Goal: Register for event/course

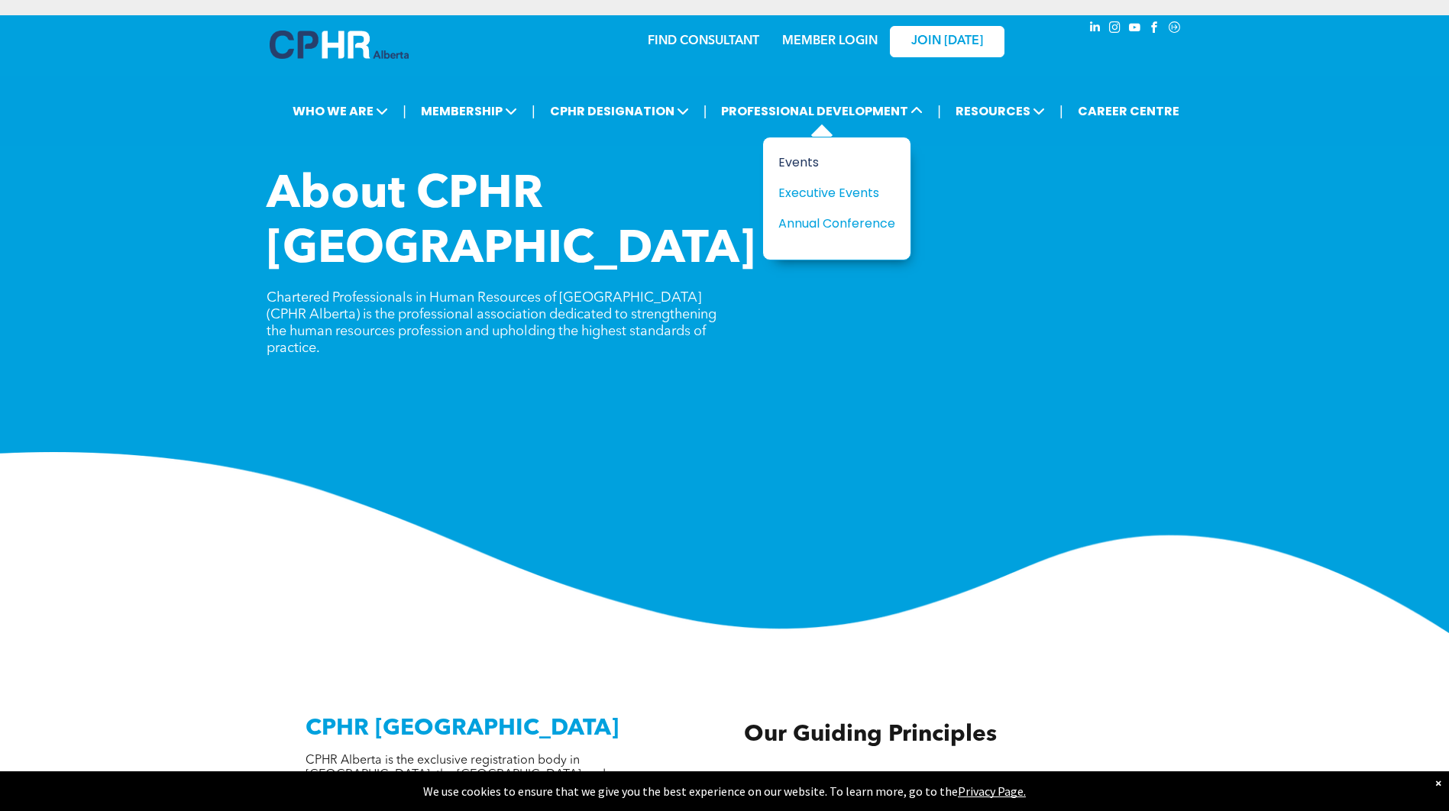
click at [810, 165] on div "Events" at bounding box center [830, 162] width 105 height 19
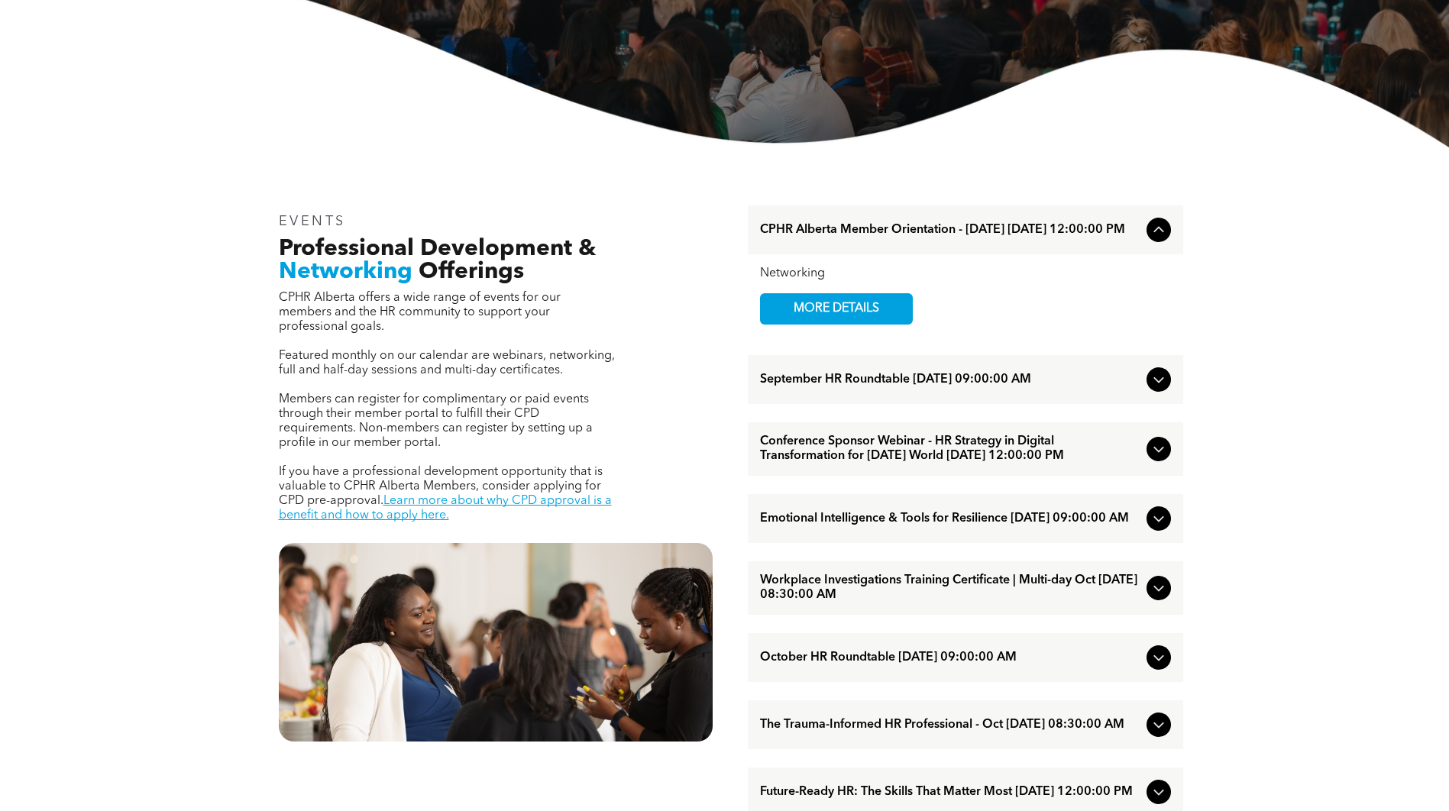
scroll to position [382, 0]
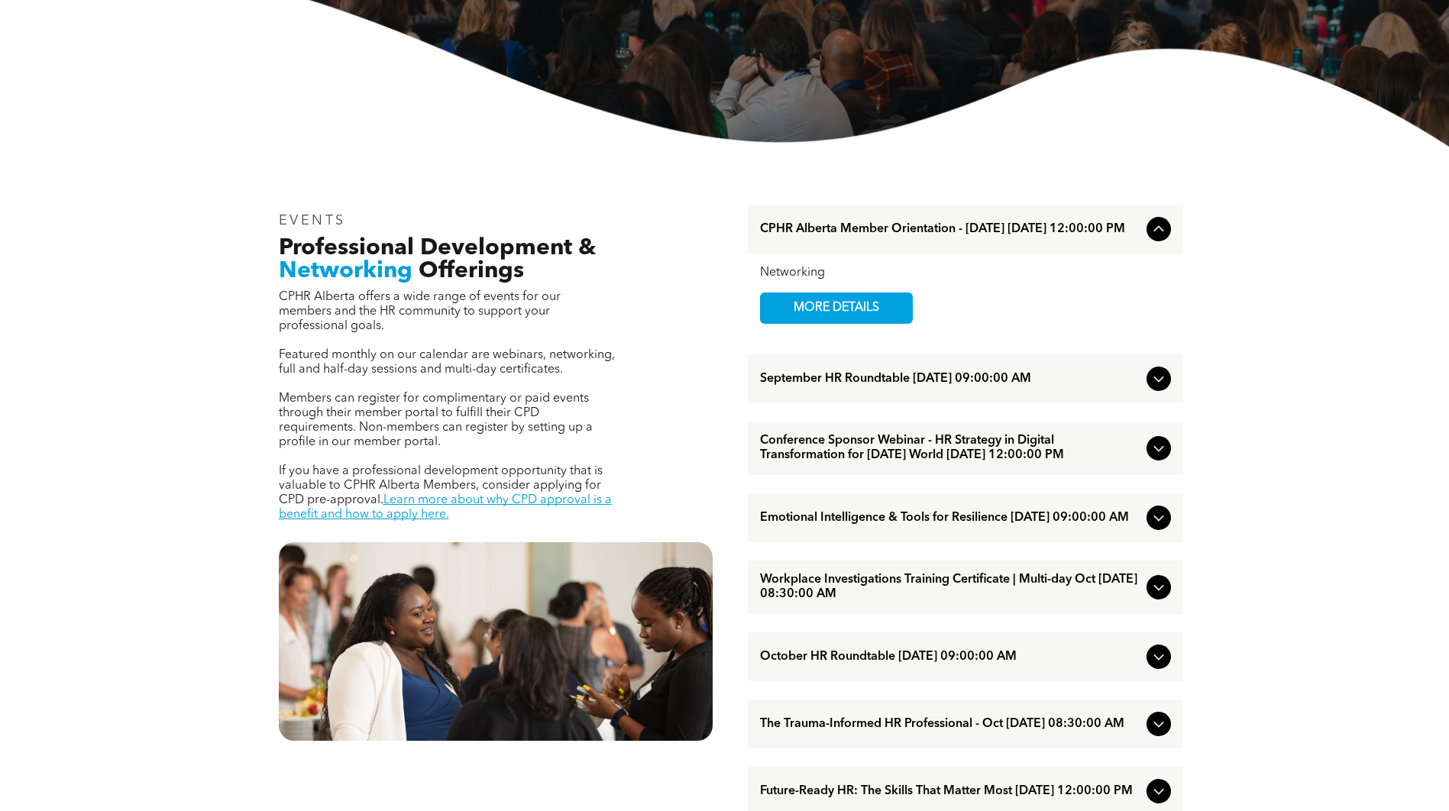
click at [1158, 231] on icon at bounding box center [1158, 229] width 18 height 18
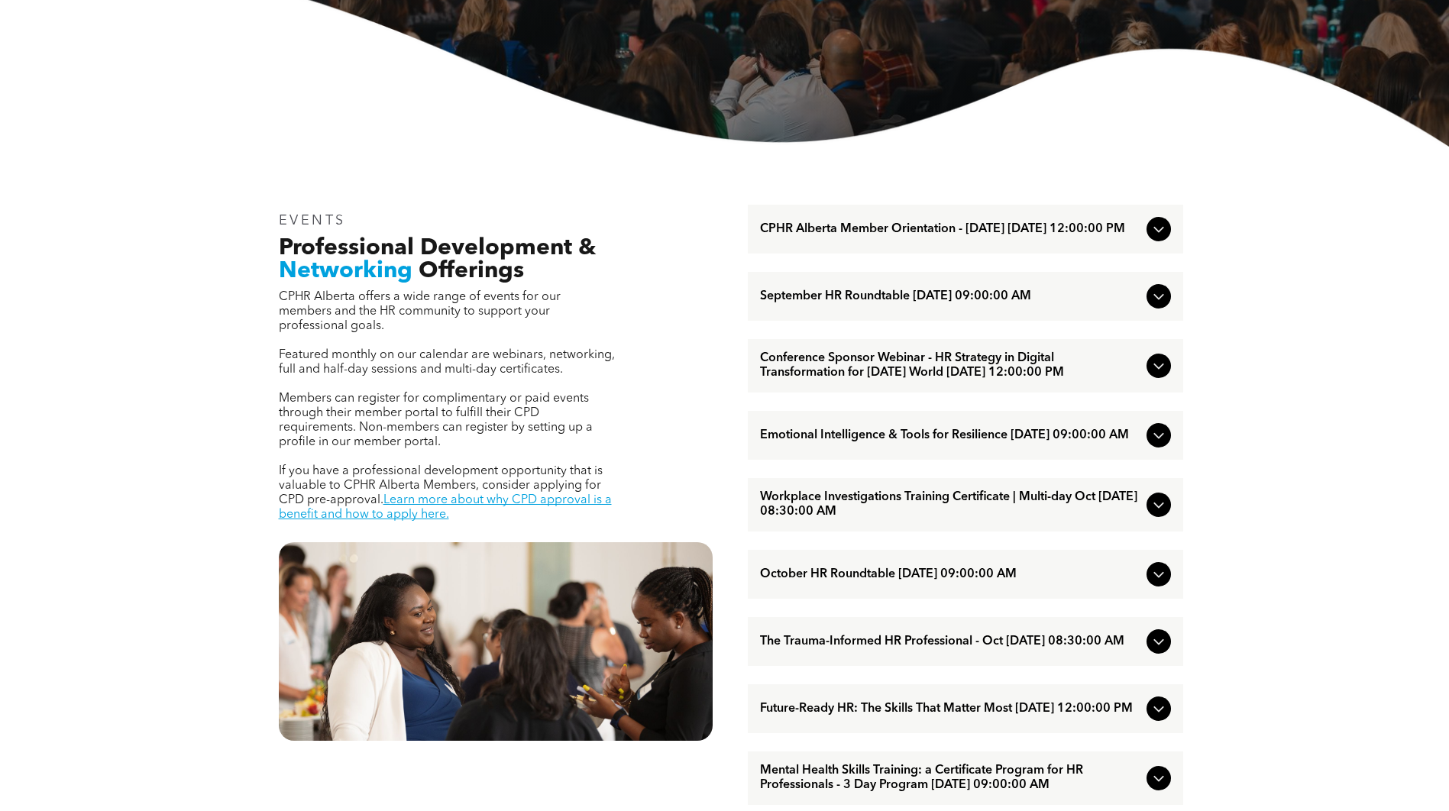
click at [1158, 231] on icon at bounding box center [1158, 229] width 18 height 18
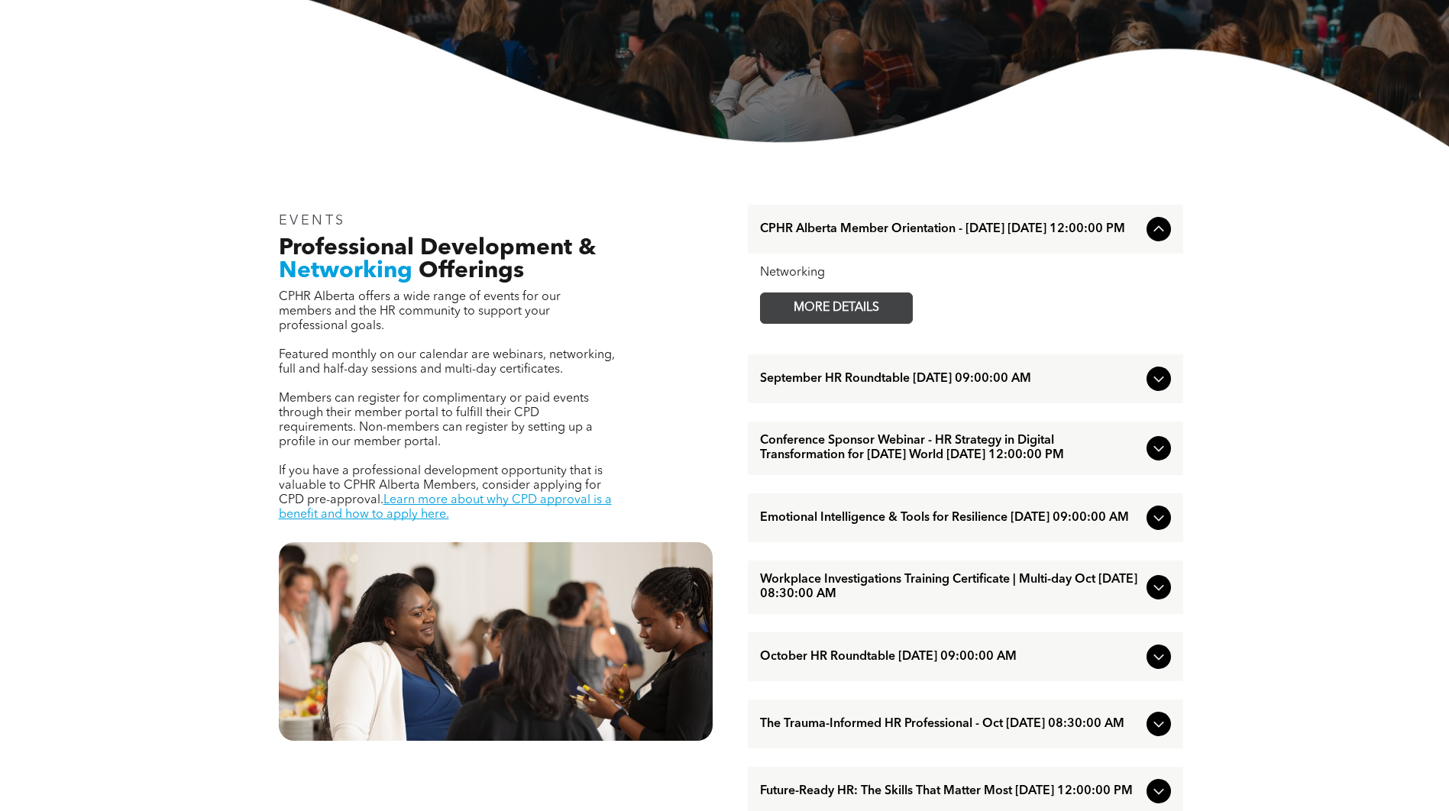
click at [869, 312] on span "MORE DETAILS" at bounding box center [836, 308] width 121 height 30
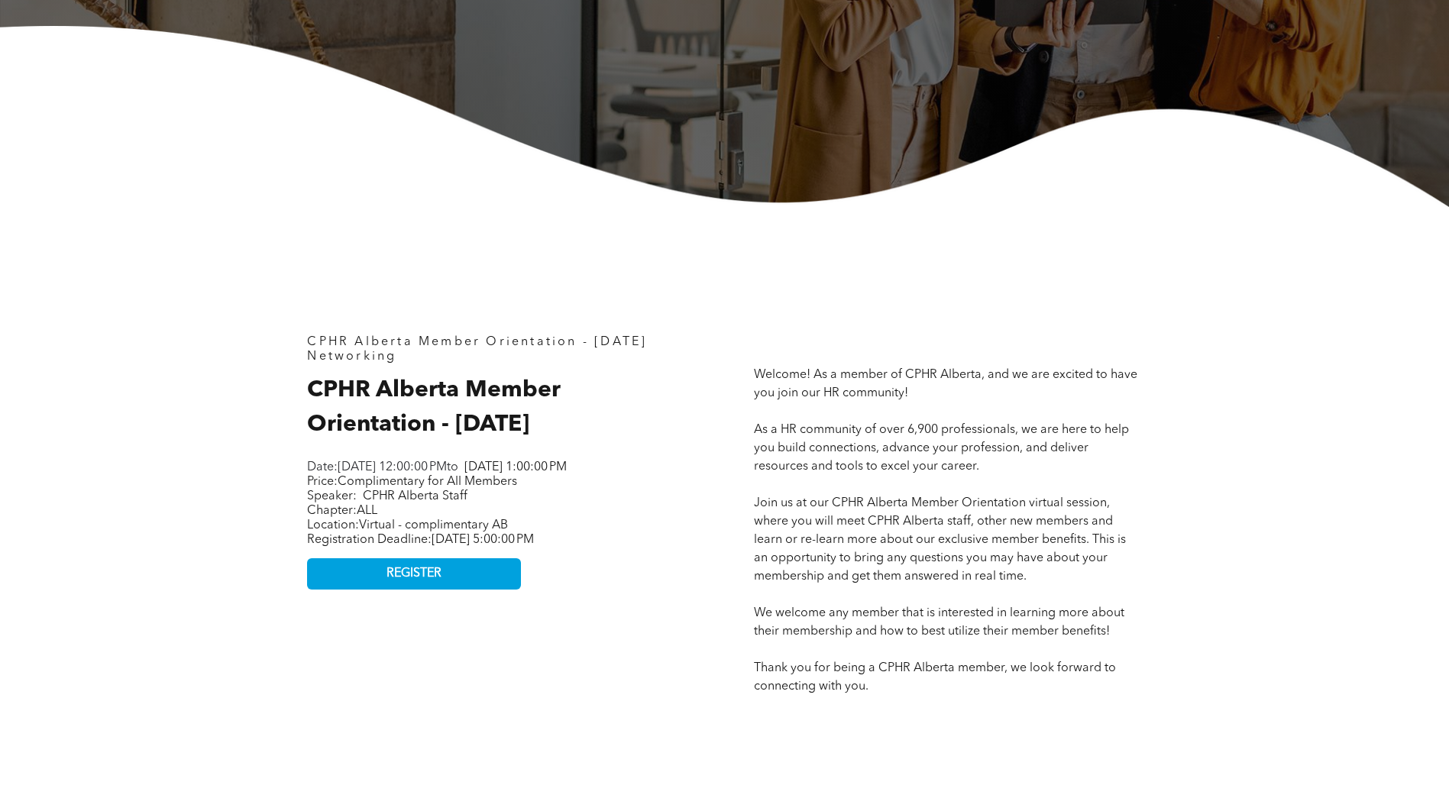
scroll to position [535, 0]
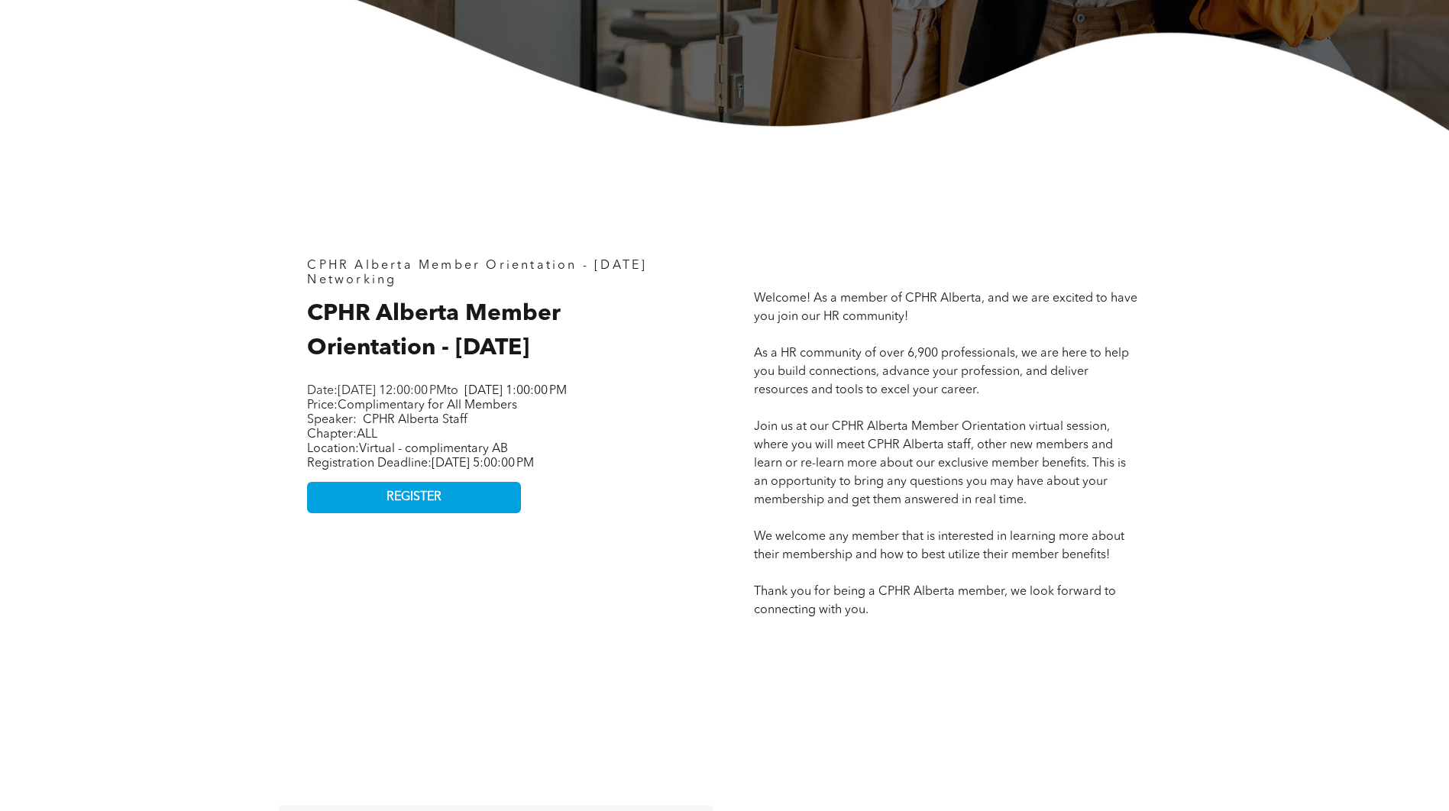
drag, startPoint x: 322, startPoint y: 476, endPoint x: 619, endPoint y: 476, distance: 297.8
click at [619, 471] on p "Location: Virtual - complimentary AB Registration Deadline: Friday, July 25, 20…" at bounding box center [498, 456] width 382 height 29
drag, startPoint x: 619, startPoint y: 476, endPoint x: 650, endPoint y: 525, distance: 57.6
click at [650, 525] on div "CPHR Alberta Member Orientation - August 2025 Networking CPHR Alberta Member Or…" at bounding box center [501, 439] width 412 height 385
click at [451, 513] on link "REGISTER" at bounding box center [414, 497] width 214 height 31
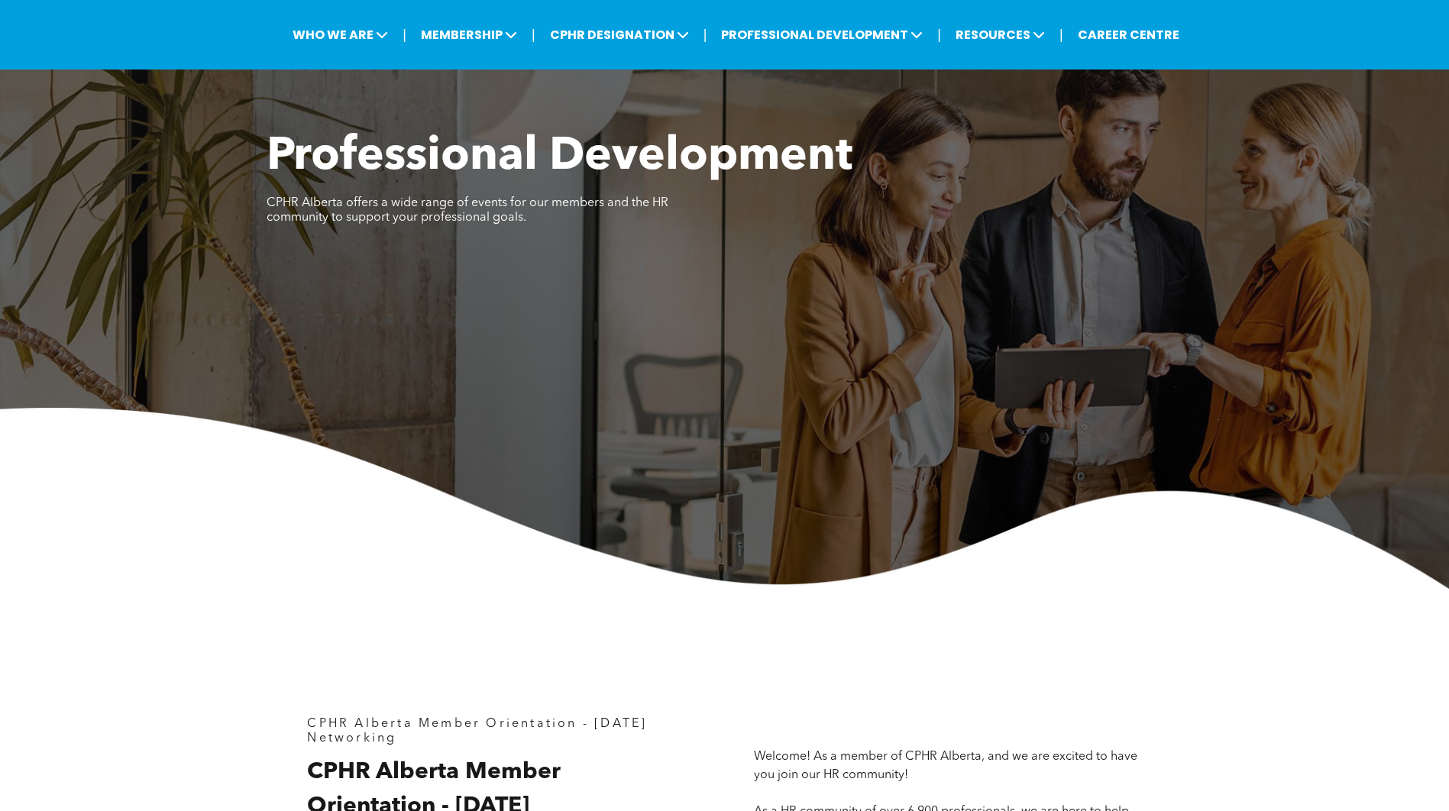
scroll to position [0, 0]
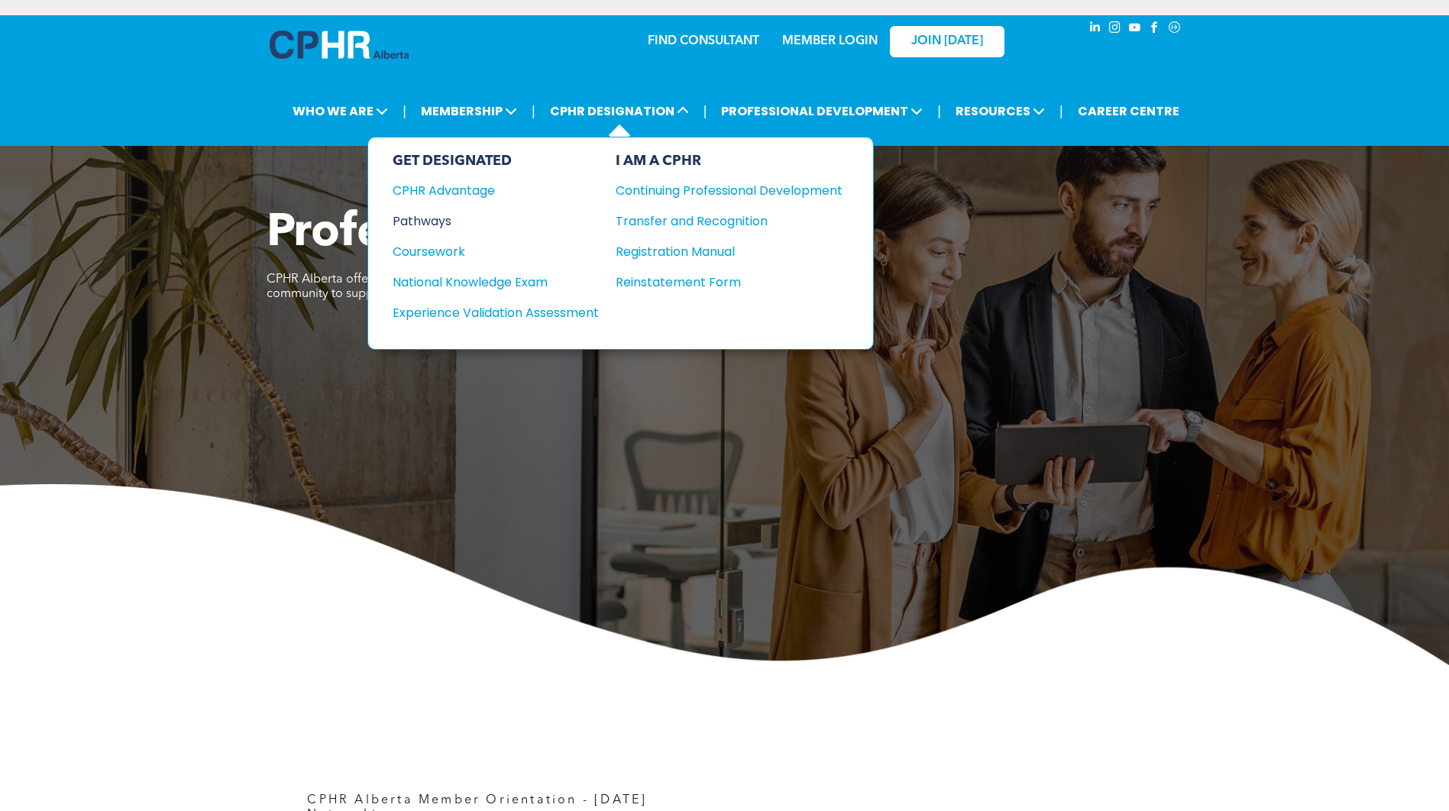
click at [422, 219] on div "Pathways" at bounding box center [486, 221] width 186 height 19
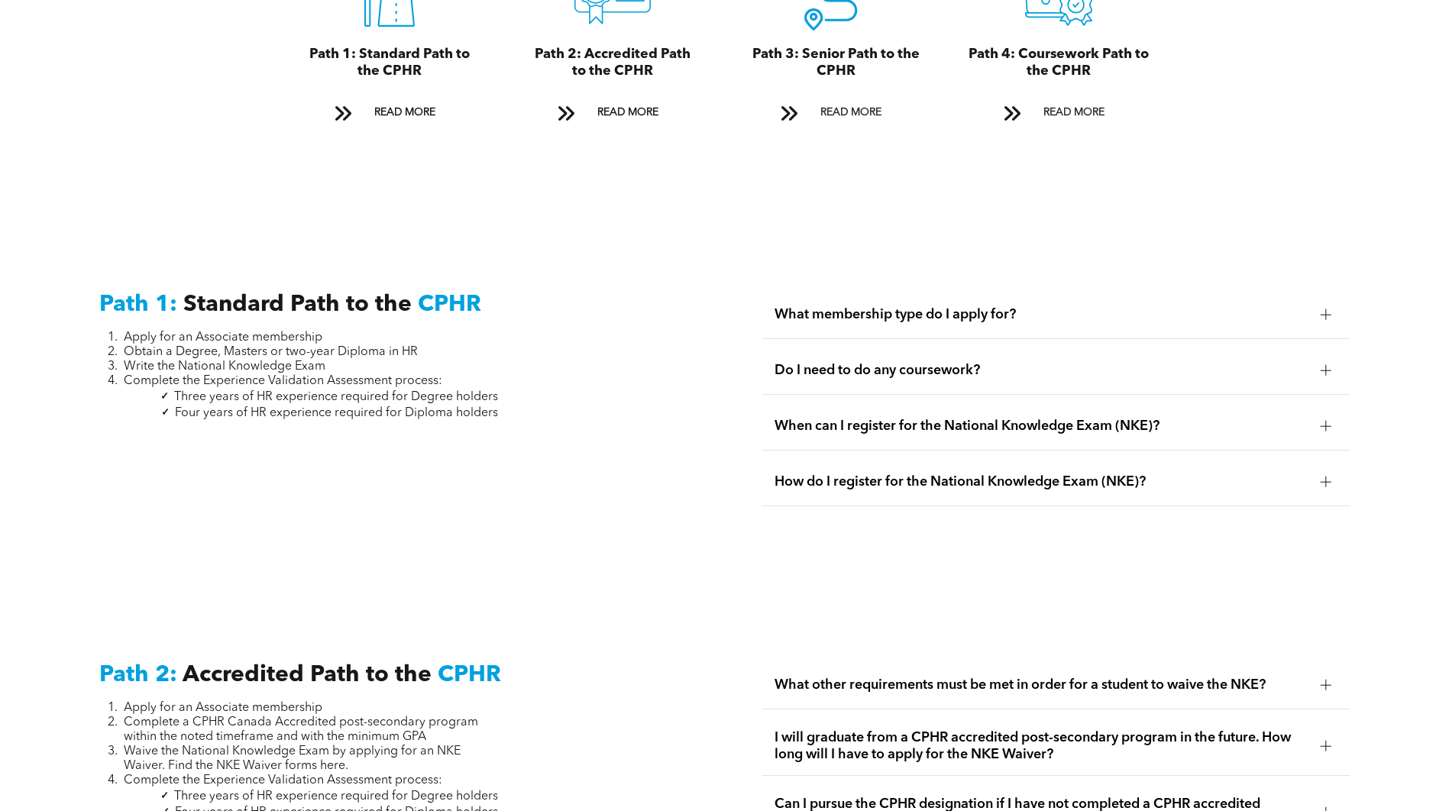
scroll to position [1986, 0]
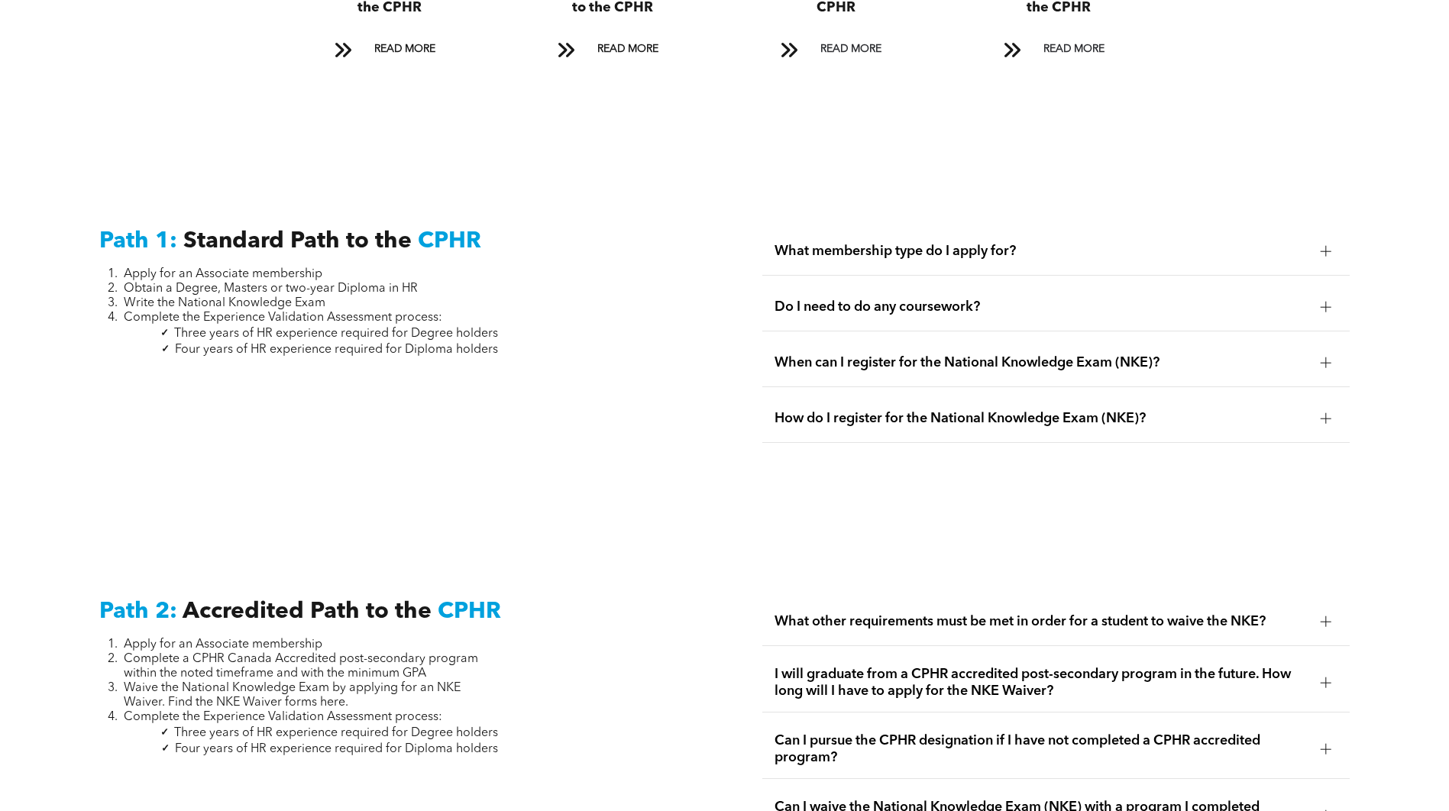
click at [1331, 246] on div at bounding box center [1325, 251] width 11 height 11
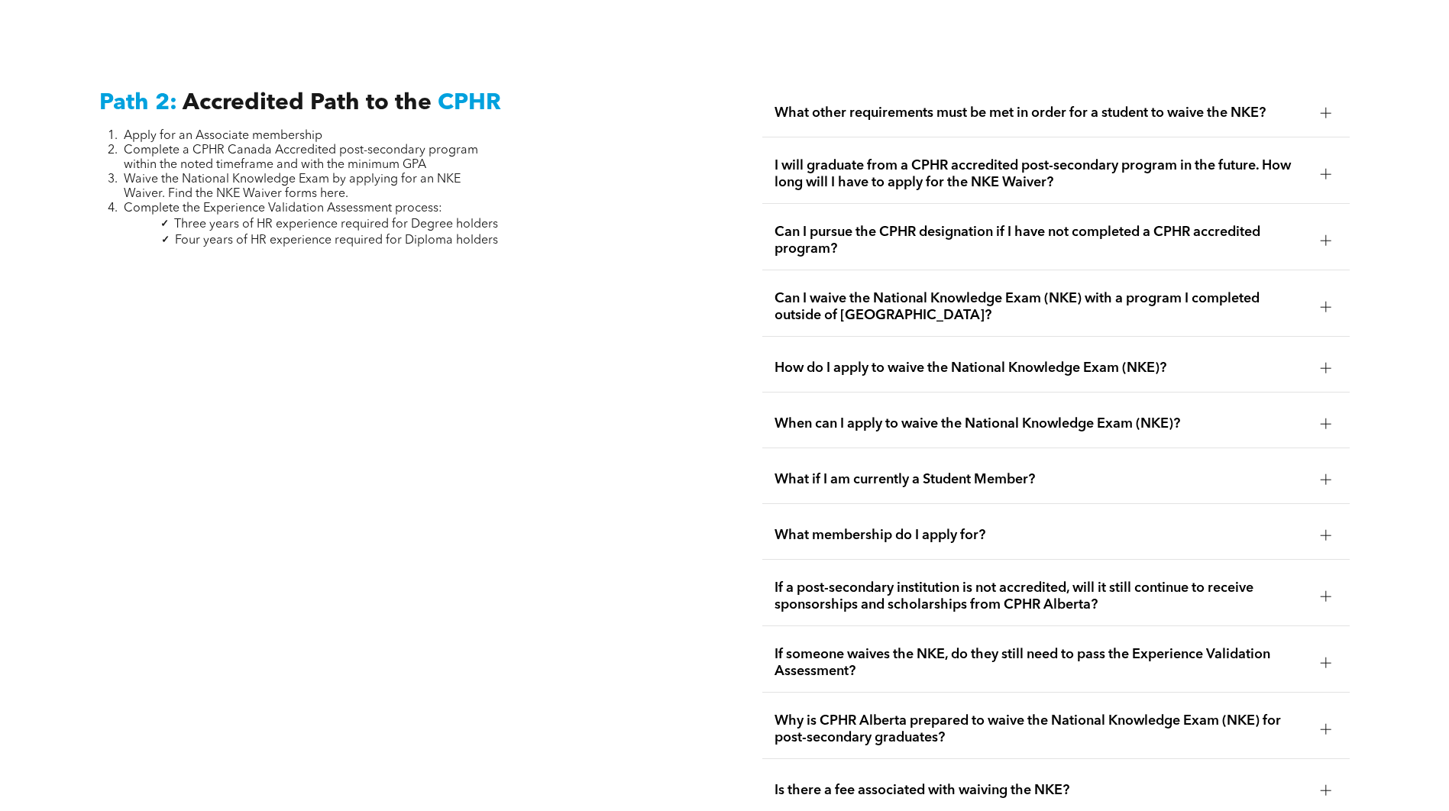
scroll to position [2520, 0]
click at [1326, 106] on div at bounding box center [1325, 111] width 1 height 11
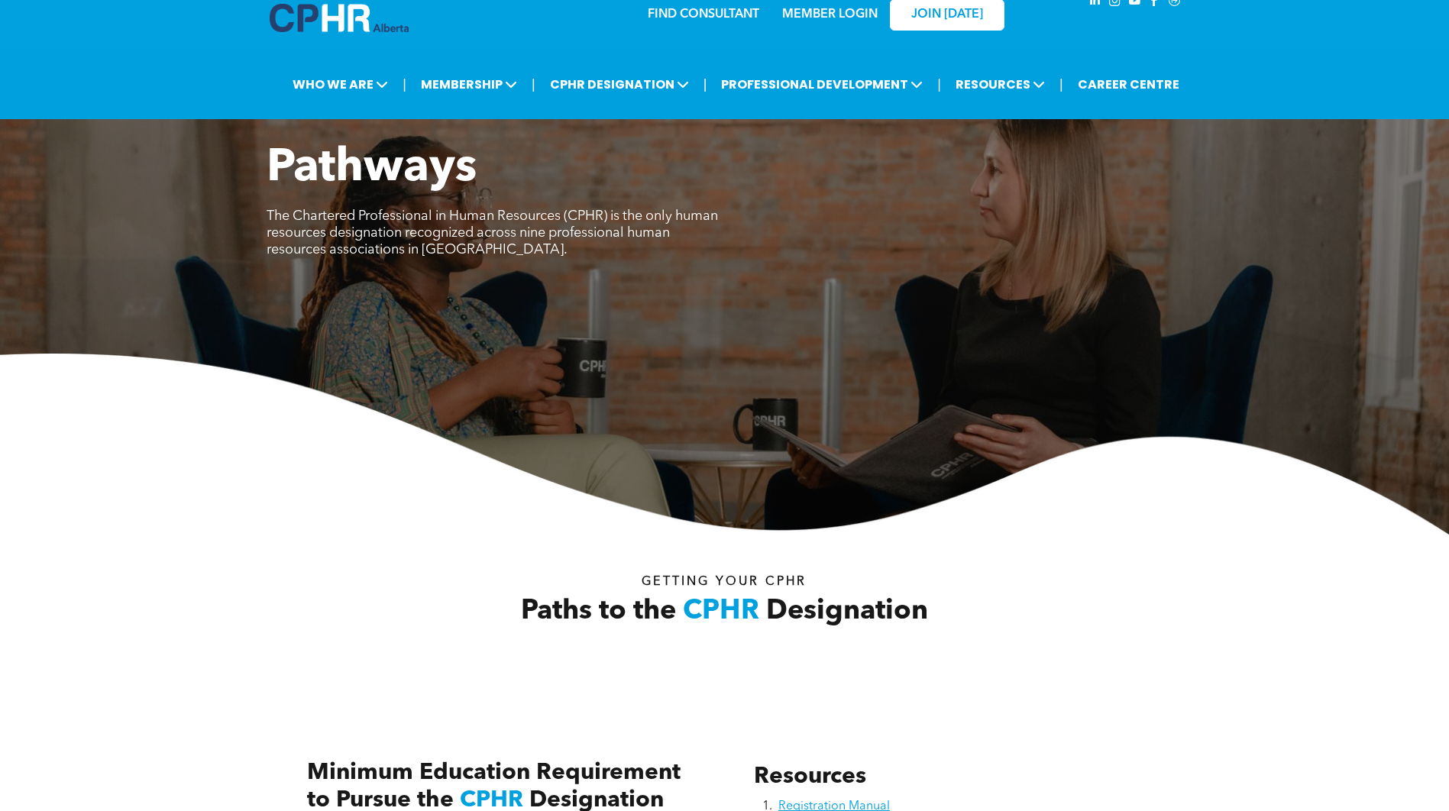
scroll to position [0, 0]
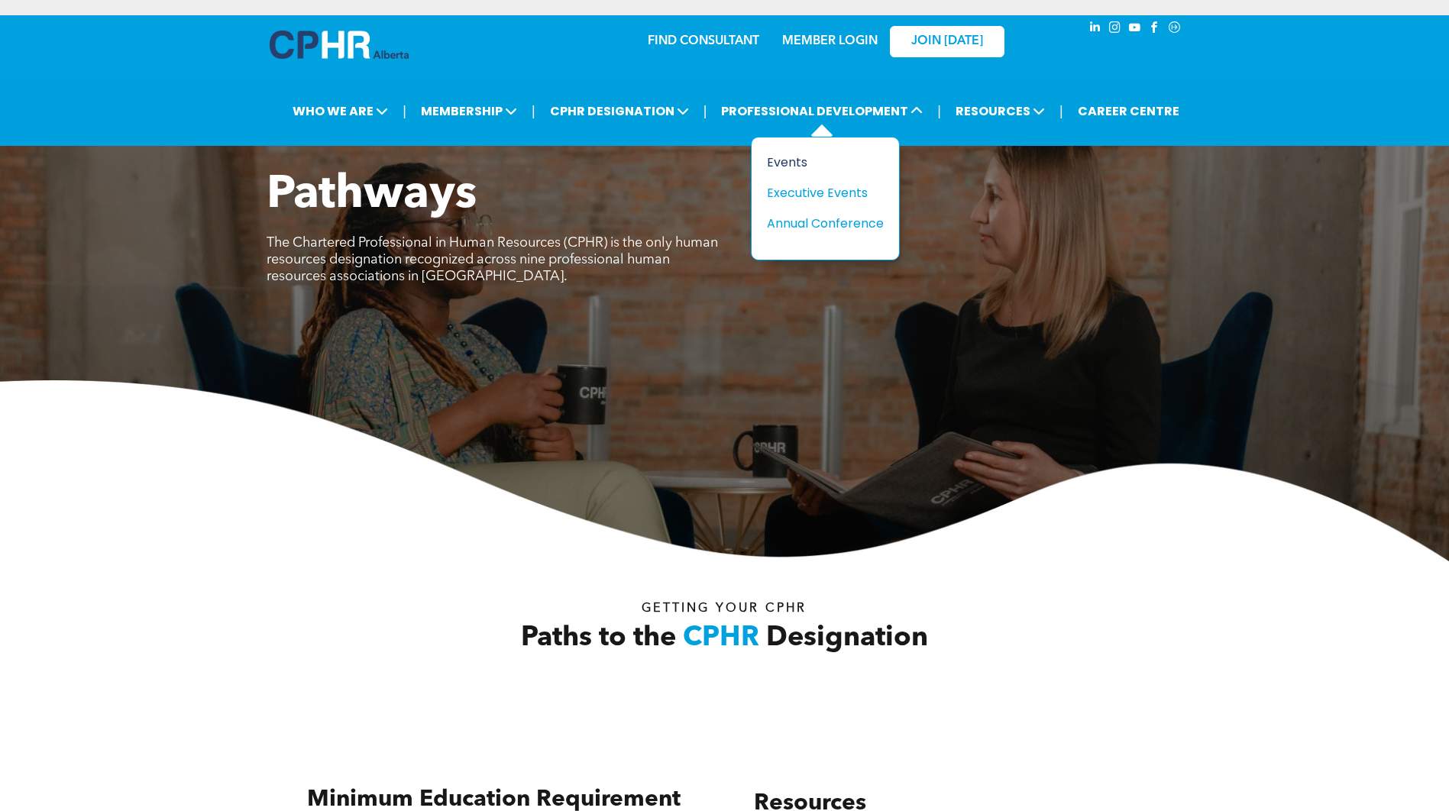
click at [807, 157] on div "Events" at bounding box center [819, 162] width 105 height 19
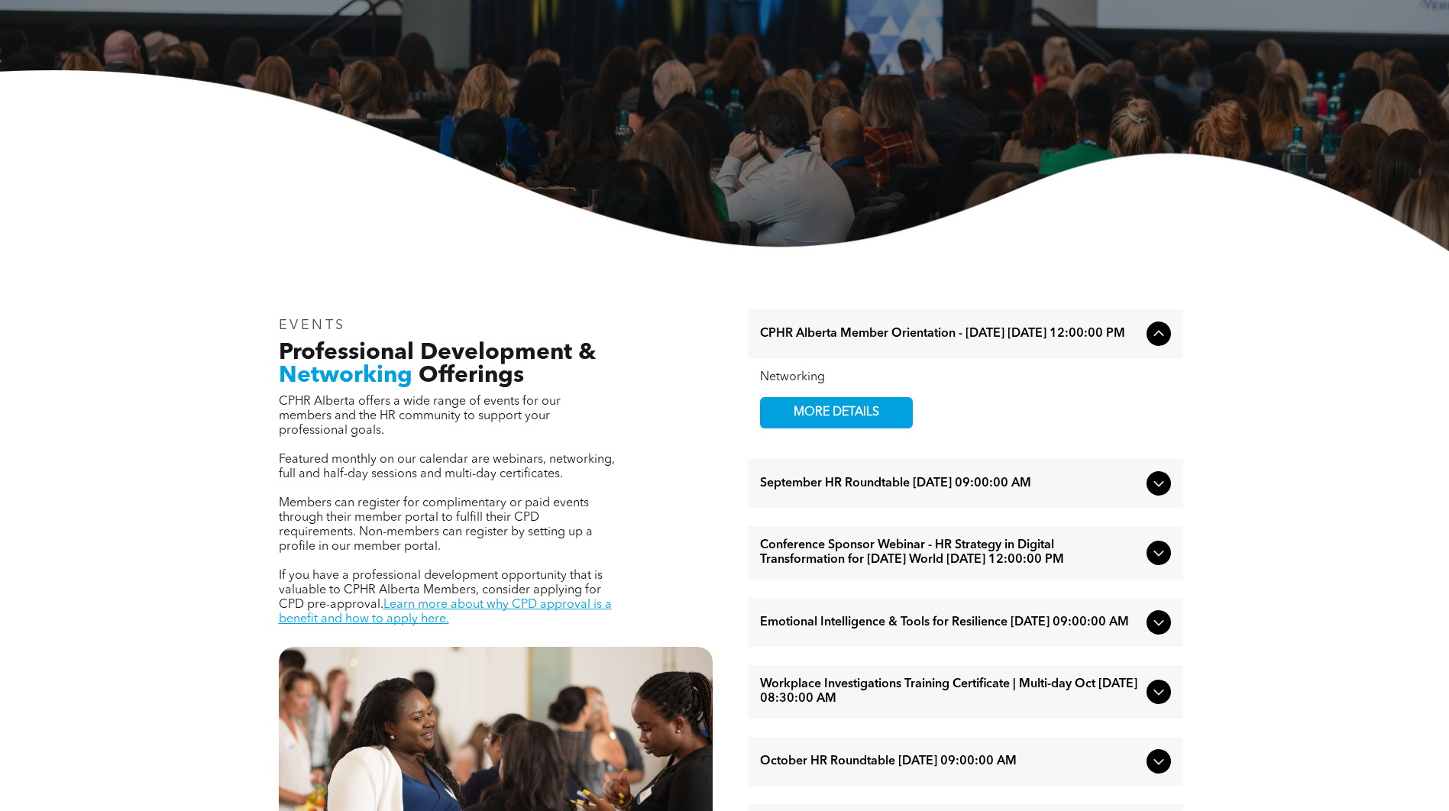
scroll to position [305, 0]
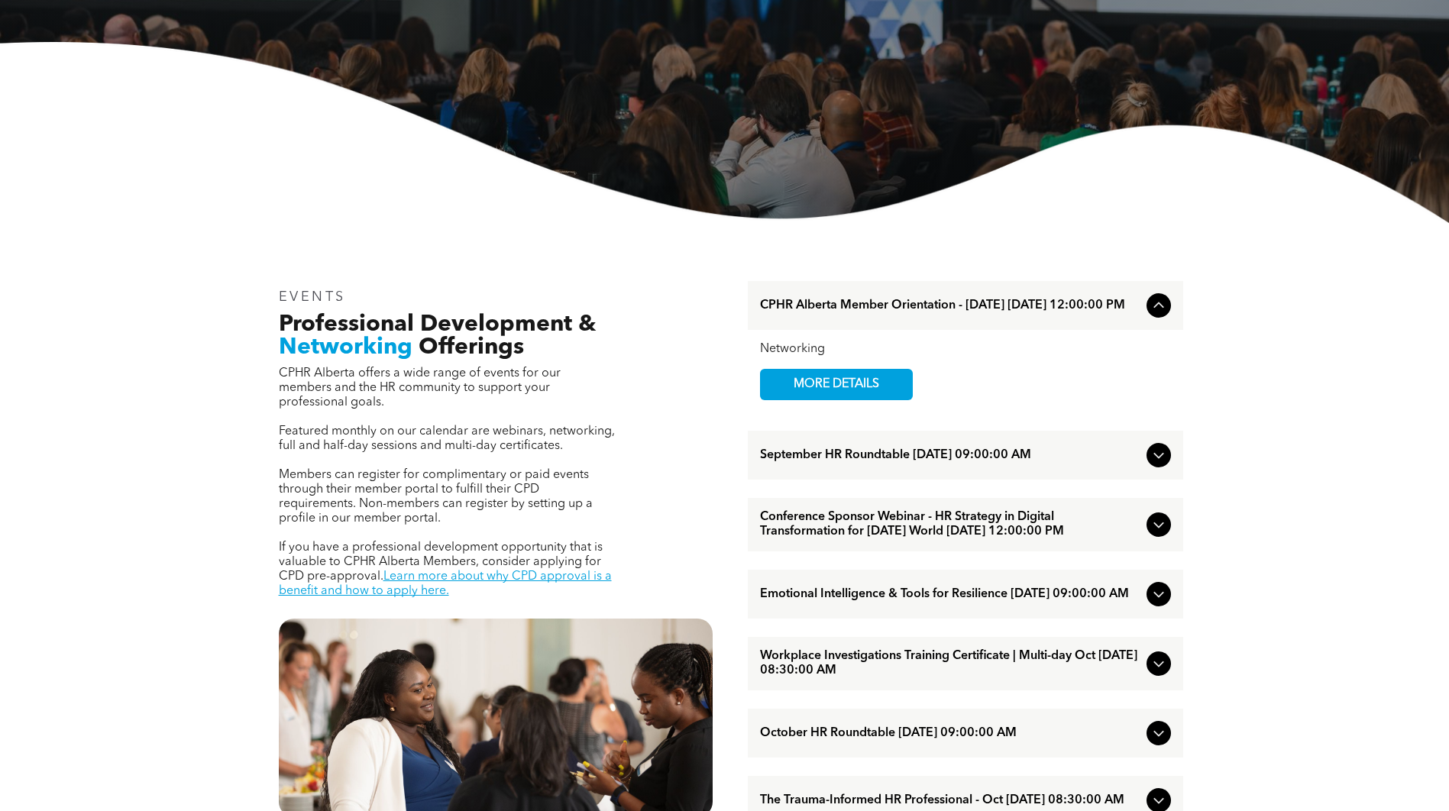
click at [1159, 460] on icon at bounding box center [1158, 455] width 18 height 18
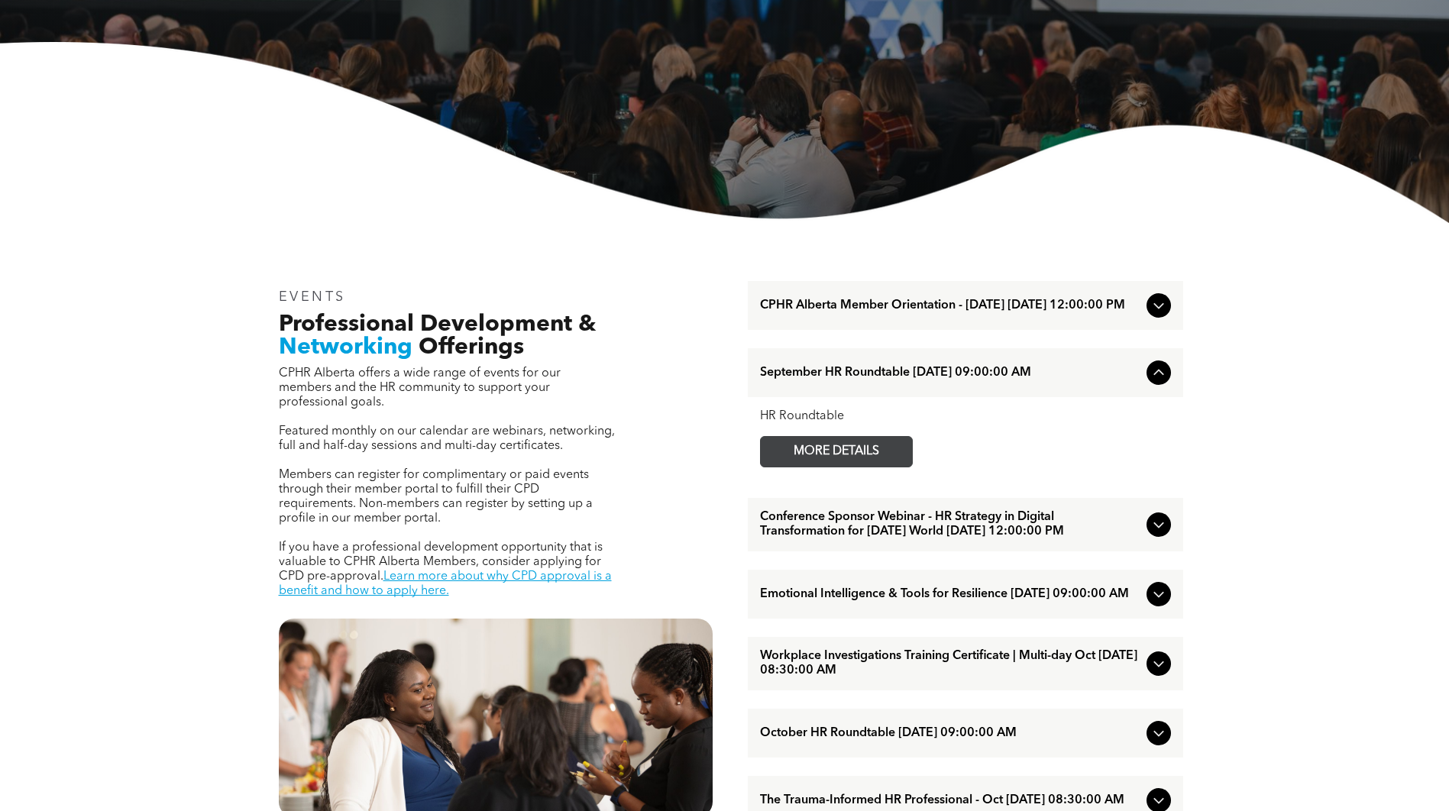
click at [855, 448] on span "MORE DETAILS" at bounding box center [836, 452] width 121 height 30
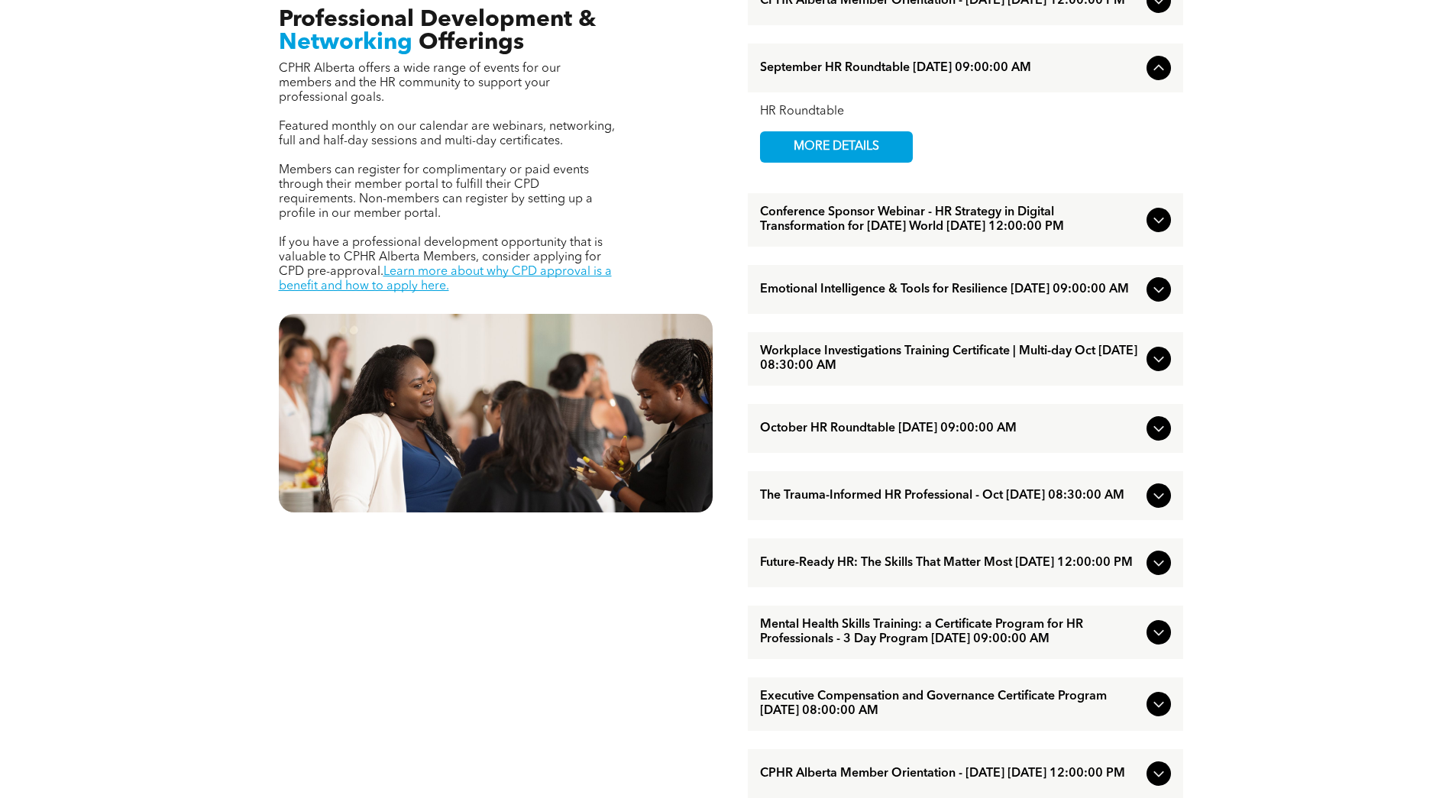
scroll to position [611, 0]
click at [1162, 437] on icon at bounding box center [1158, 428] width 18 height 18
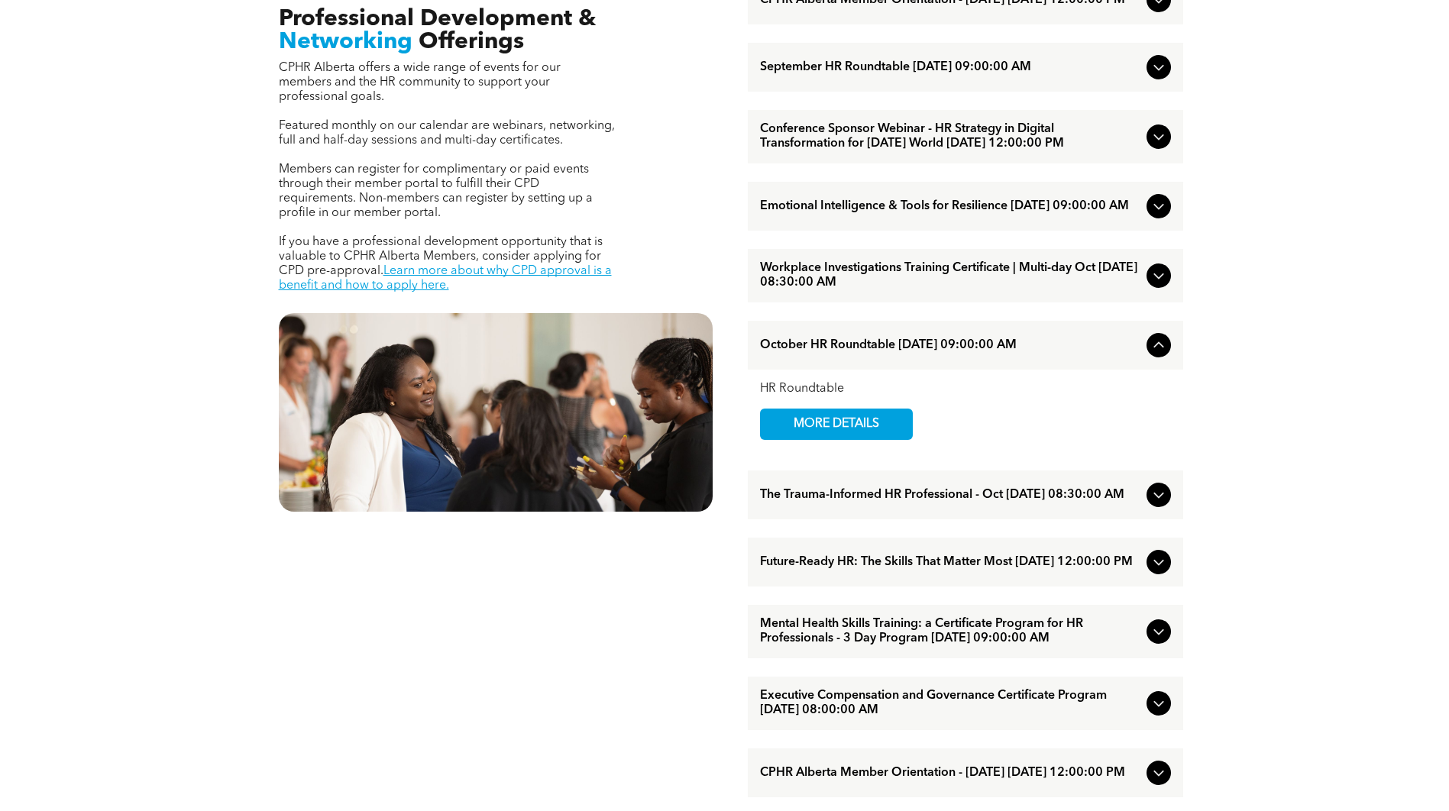
click at [1159, 354] on icon at bounding box center [1158, 345] width 18 height 18
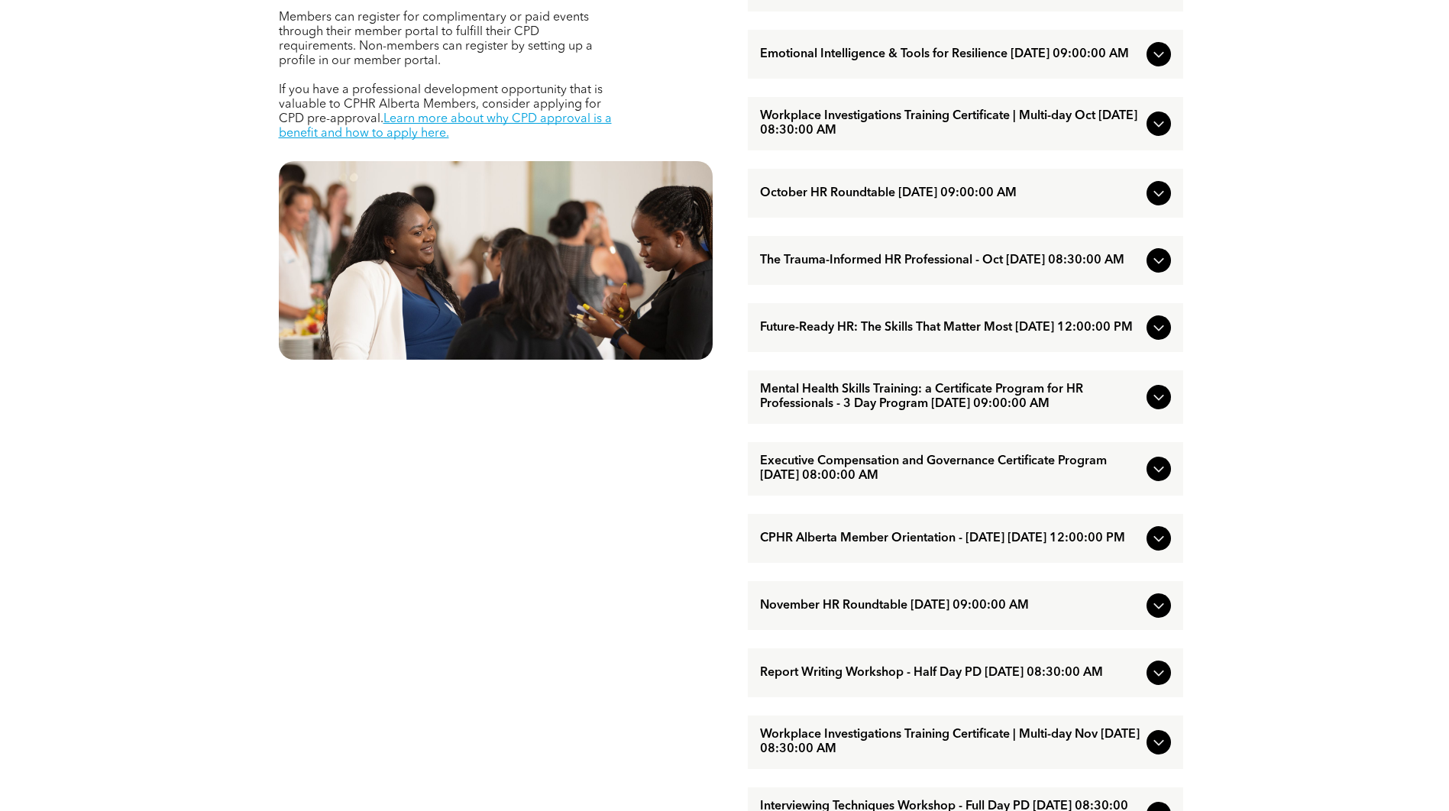
scroll to position [764, 0]
click at [1152, 547] on icon at bounding box center [1158, 537] width 18 height 18
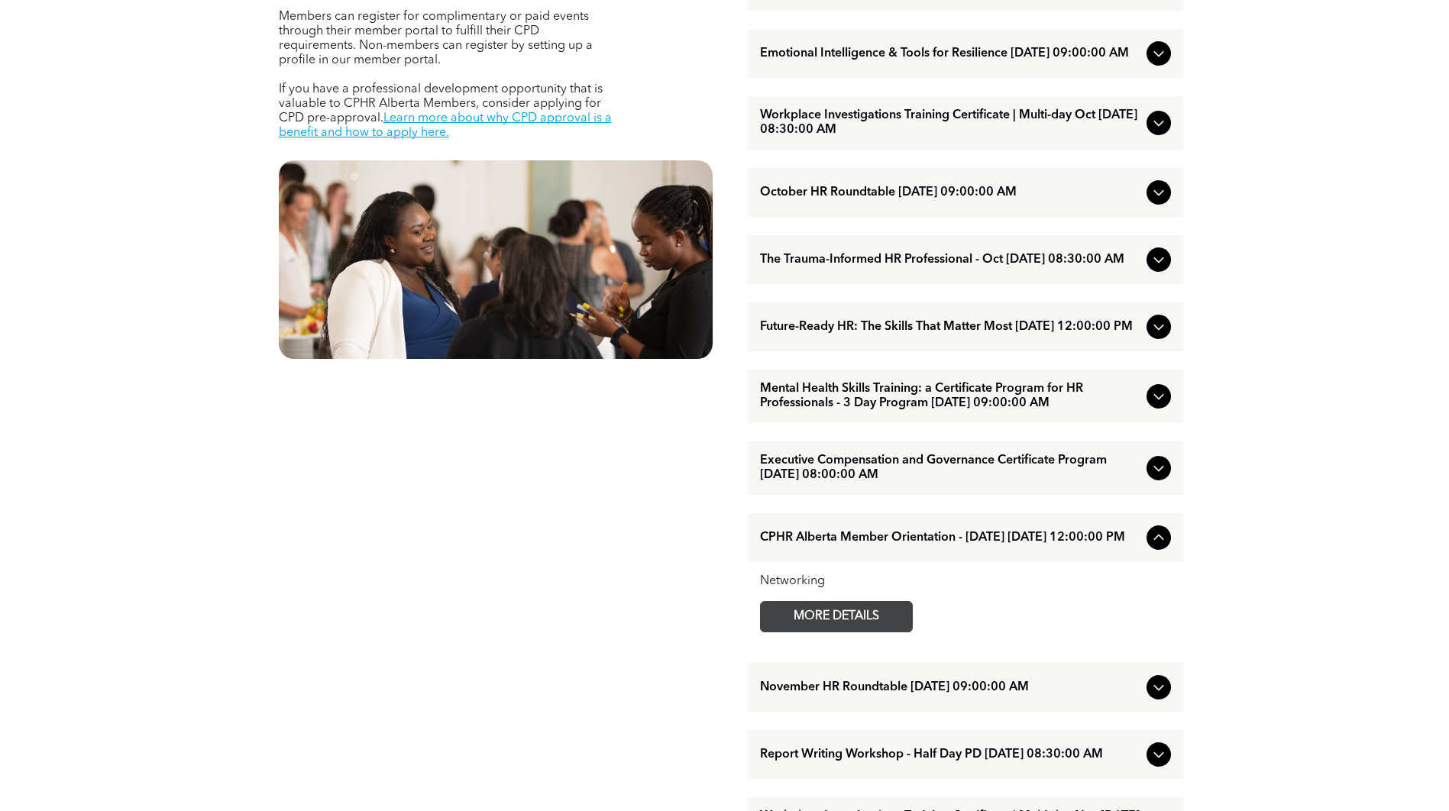
click at [874, 632] on span "MORE DETAILS" at bounding box center [836, 617] width 121 height 30
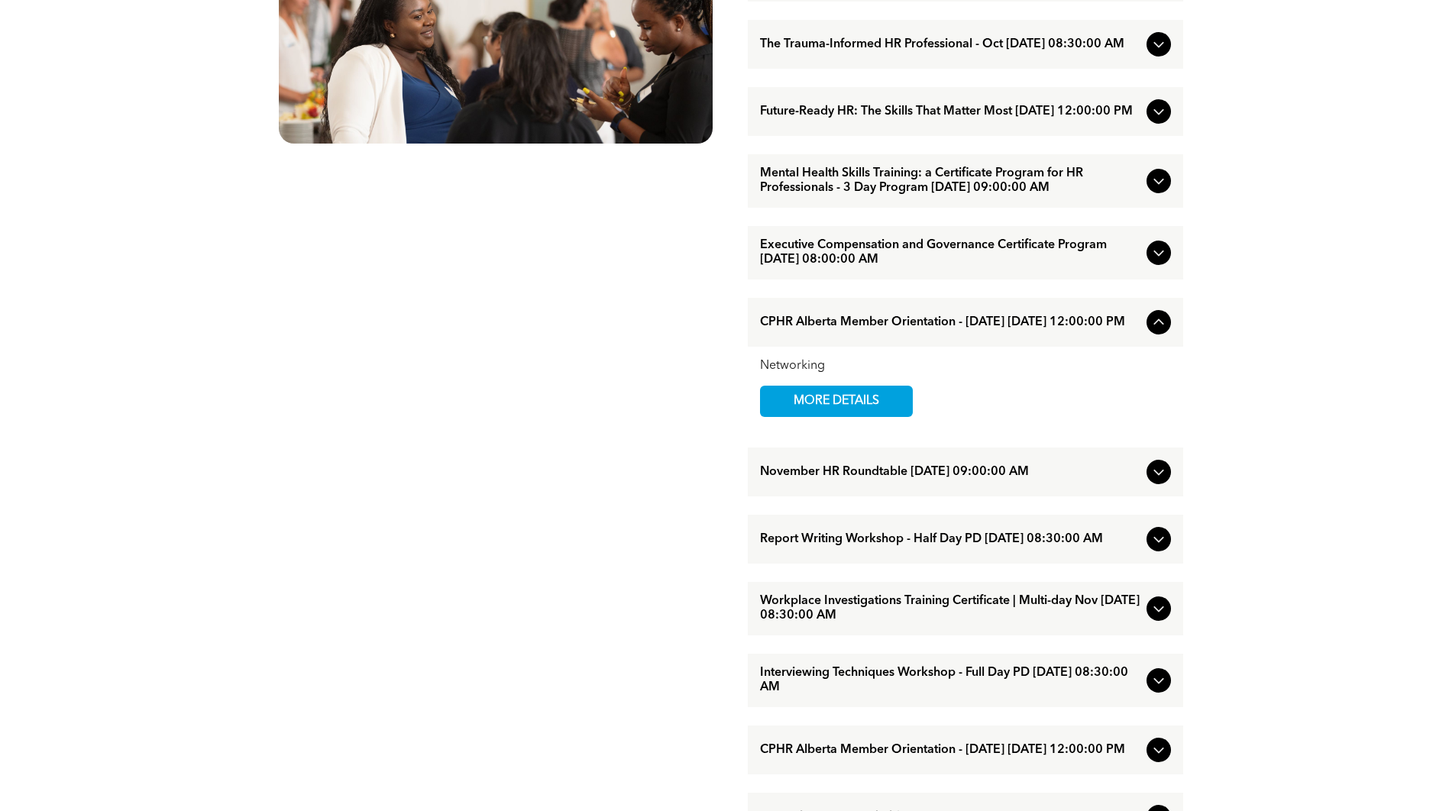
scroll to position [993, 0]
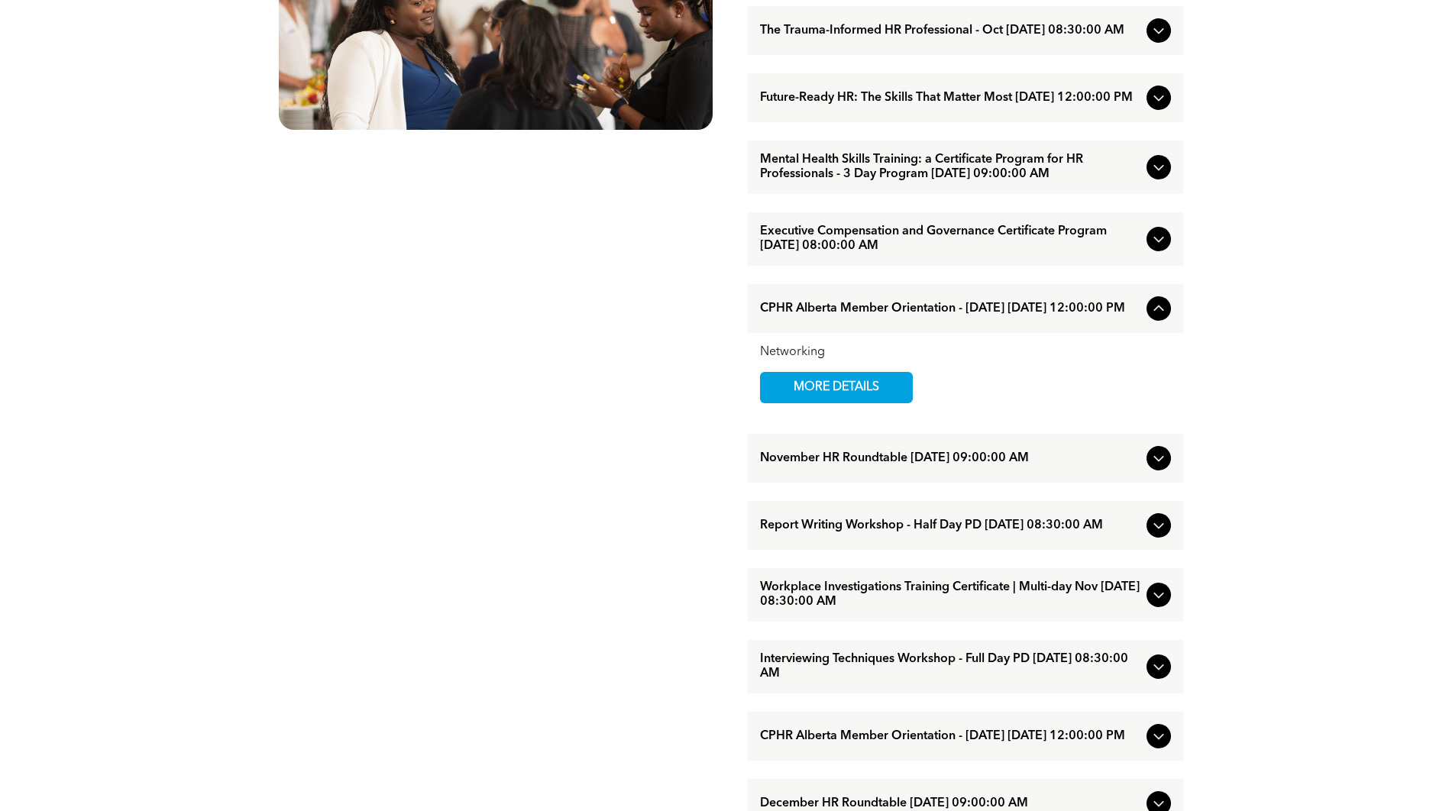
click at [1156, 535] on icon at bounding box center [1158, 525] width 18 height 18
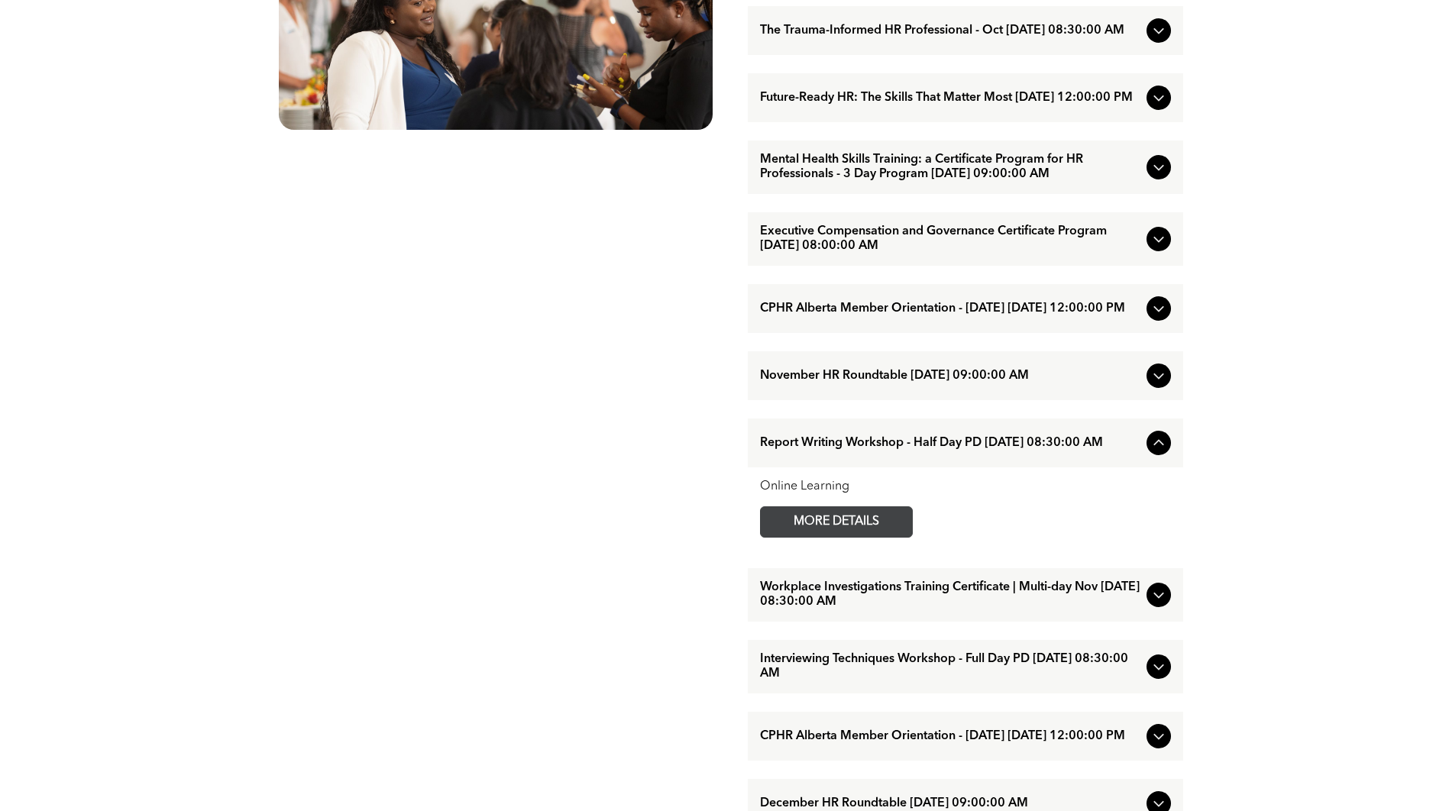
click at [879, 537] on span "MORE DETAILS" at bounding box center [836, 522] width 121 height 30
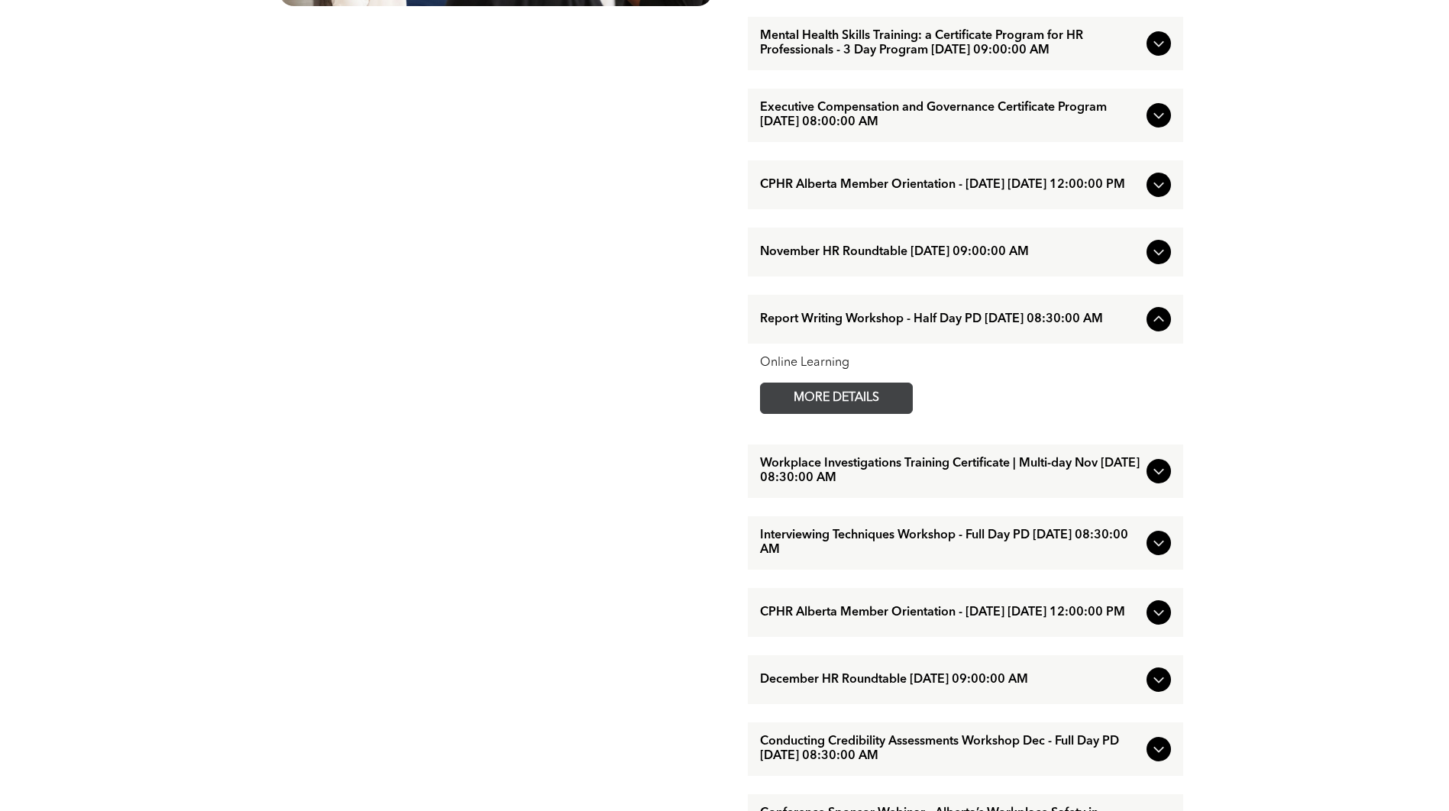
scroll to position [1146, 0]
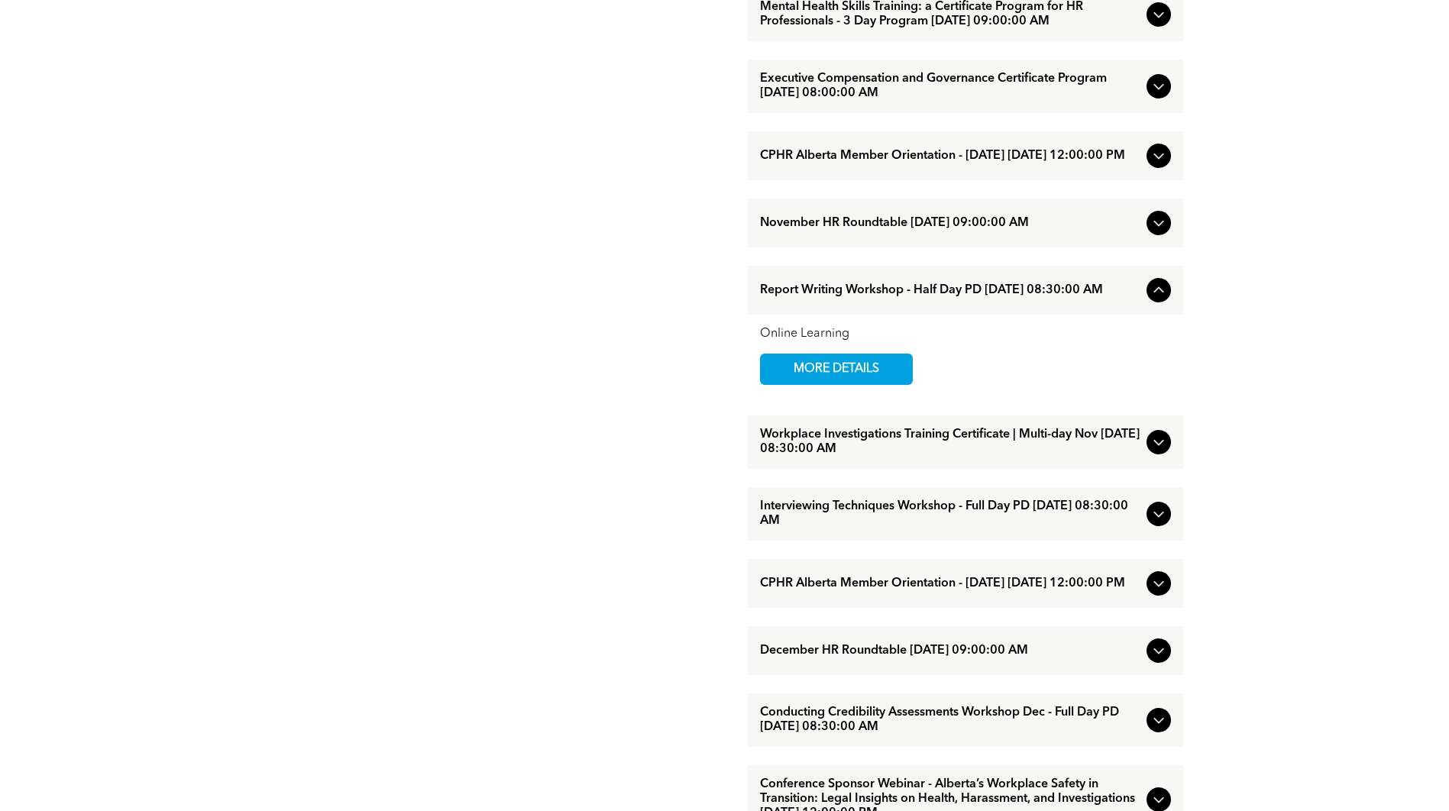
click at [1156, 518] on icon at bounding box center [1158, 515] width 10 height 6
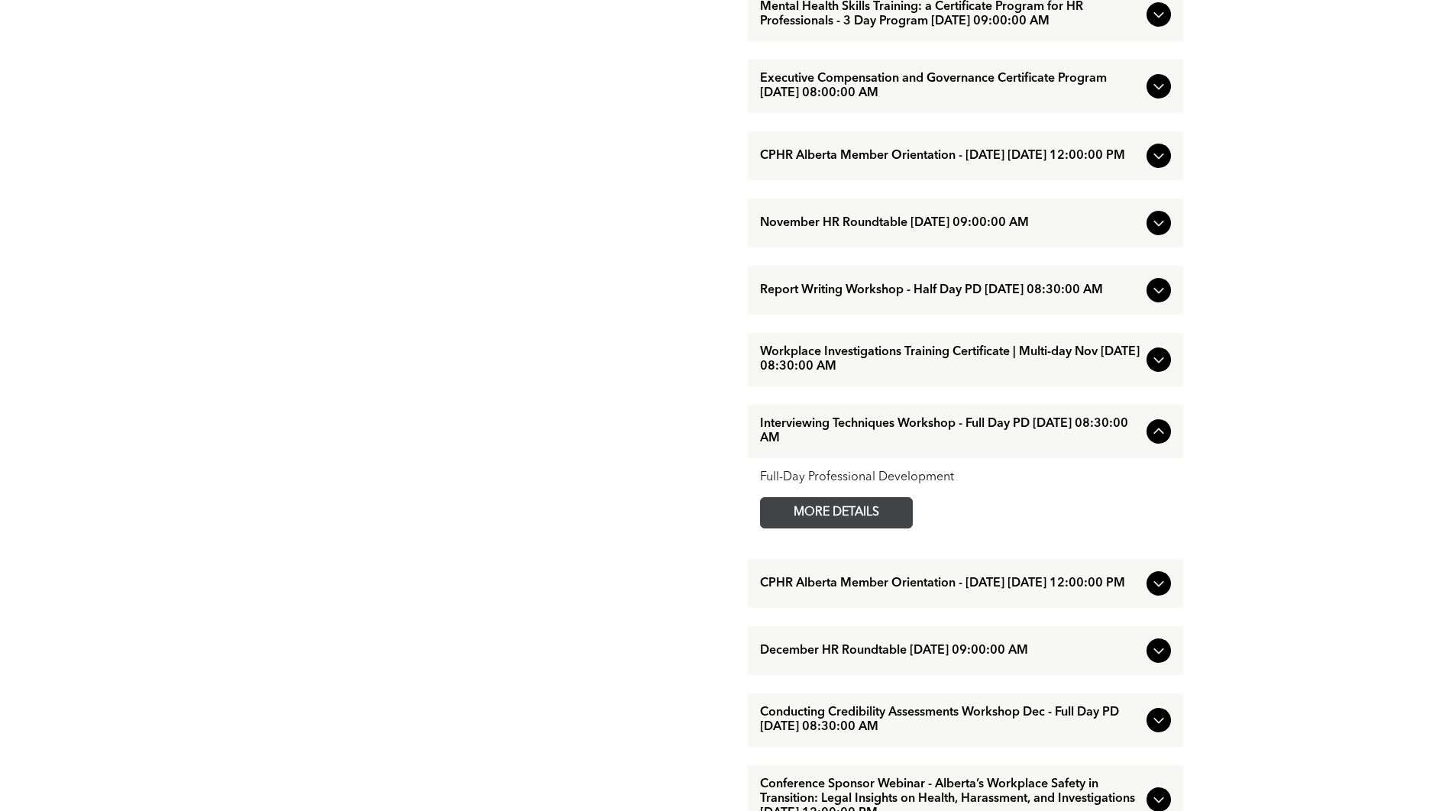
click at [904, 528] on link "MORE DETAILS" at bounding box center [836, 512] width 153 height 31
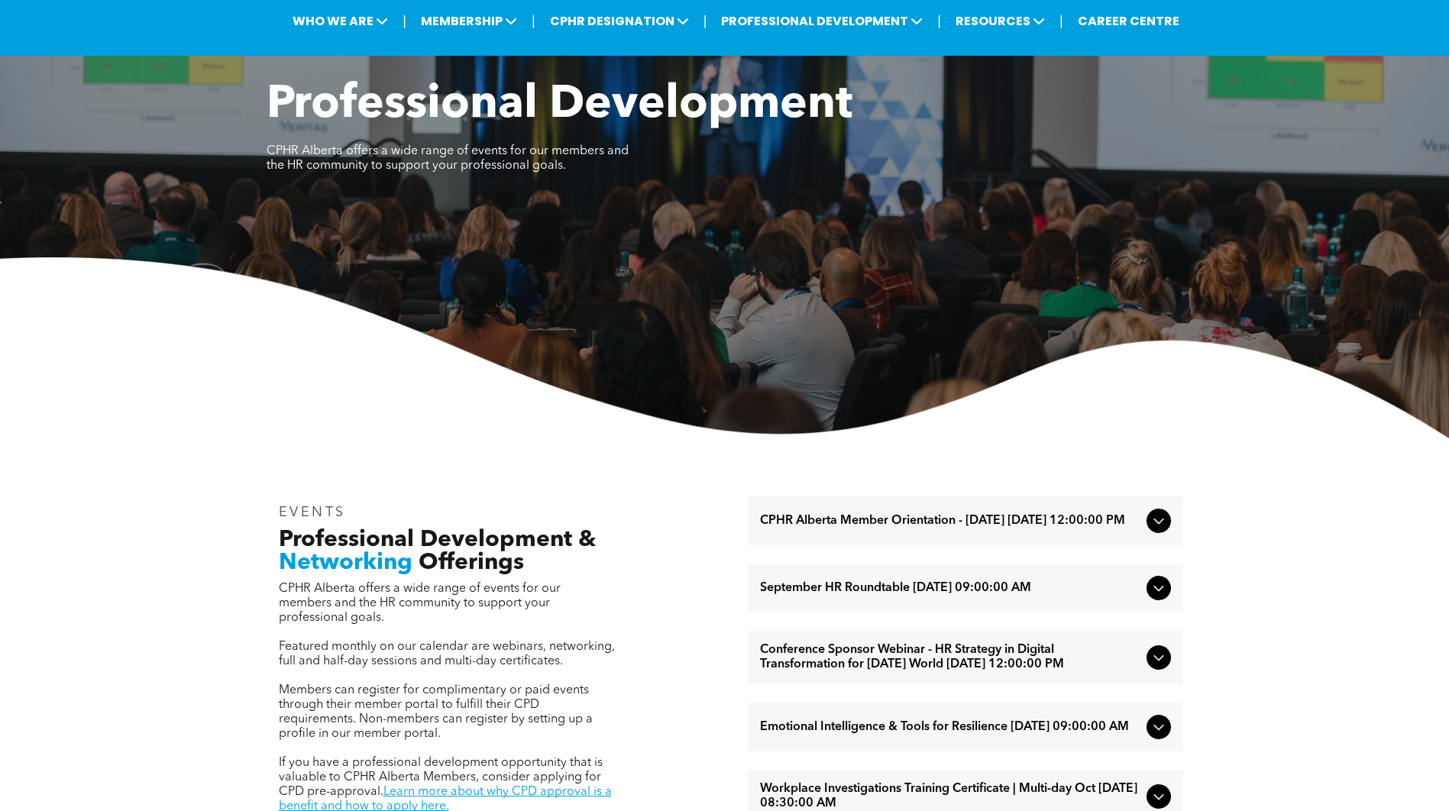
scroll to position [0, 0]
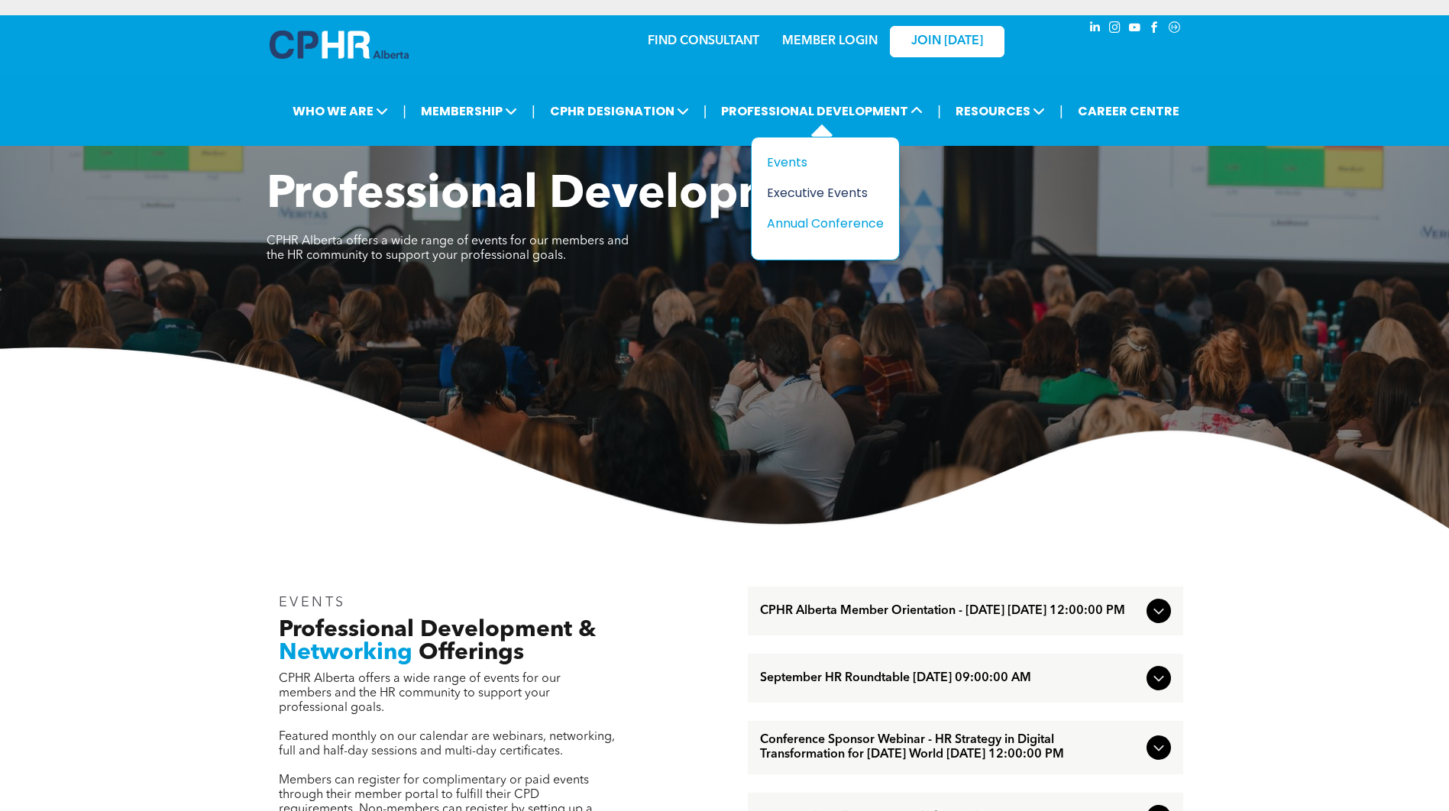
click at [816, 191] on div "Executive Events" at bounding box center [819, 192] width 105 height 19
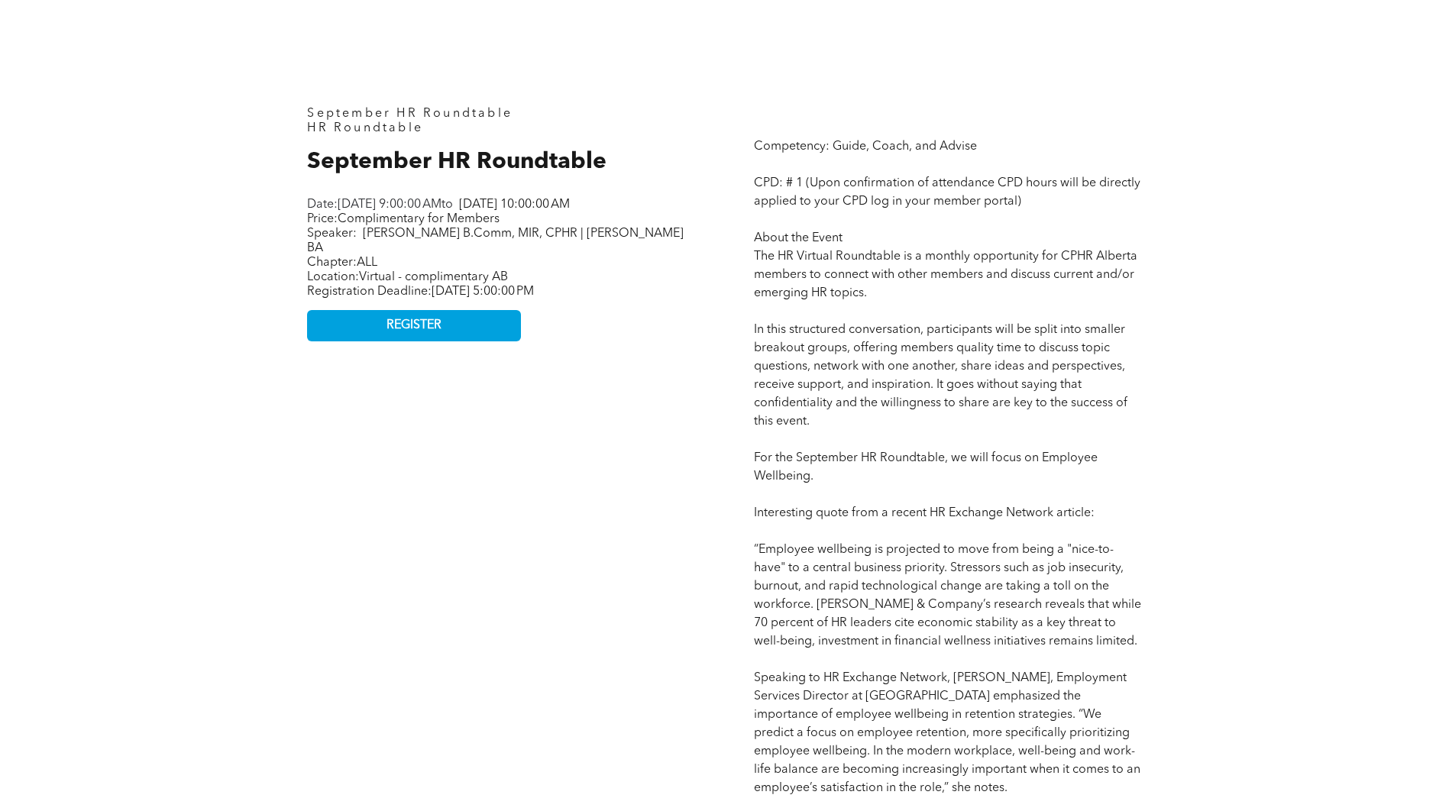
scroll to position [687, 0]
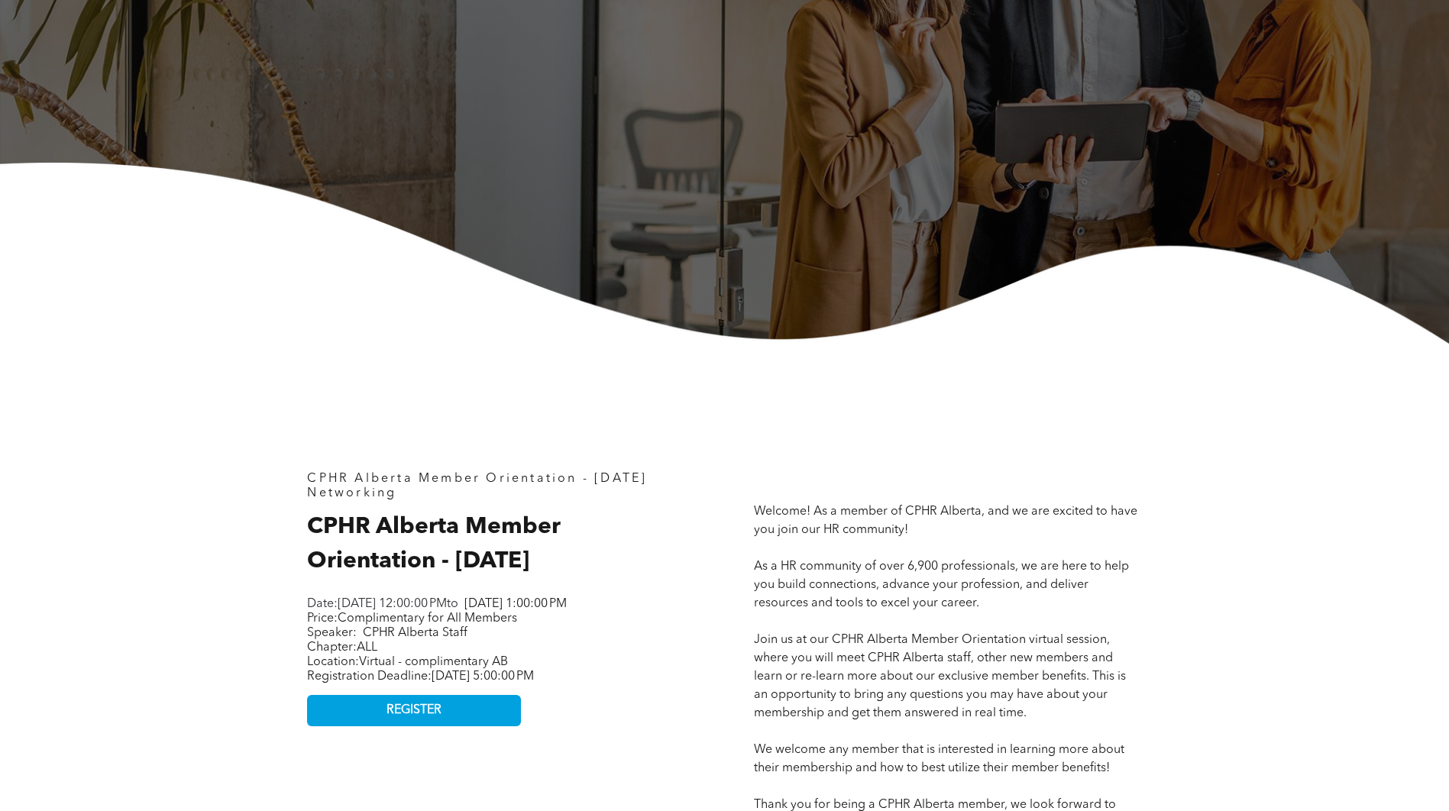
scroll to position [382, 0]
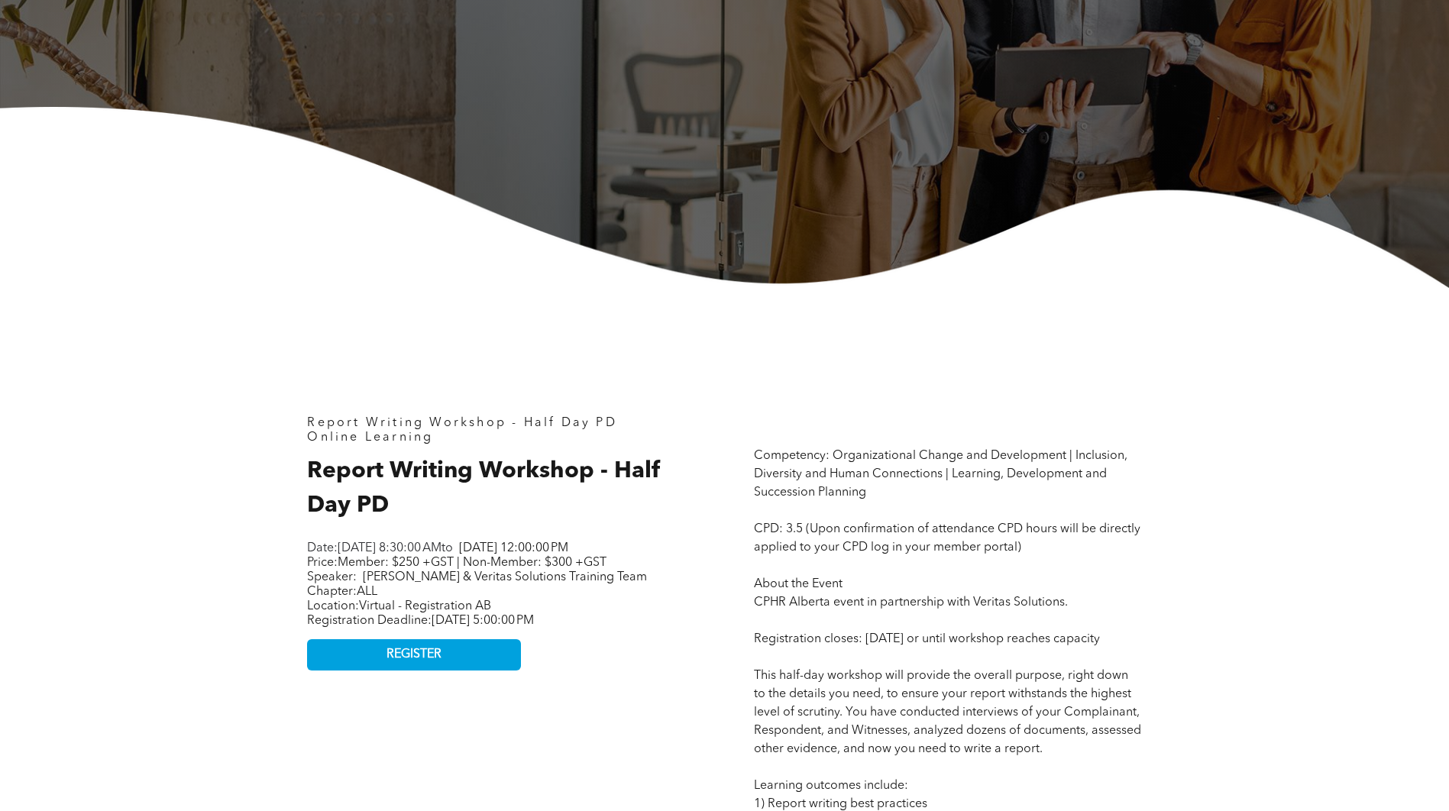
scroll to position [382, 0]
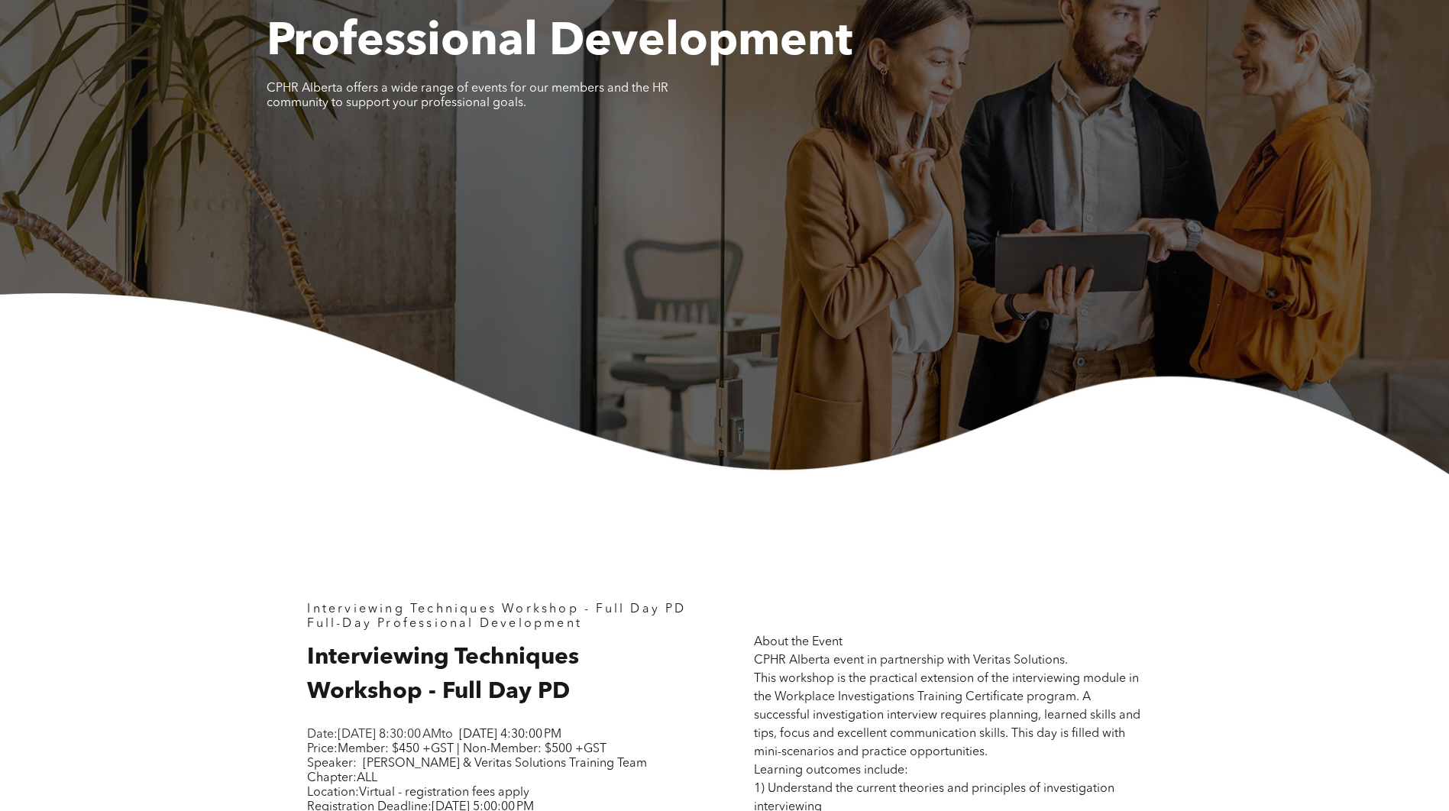
scroll to position [305, 0]
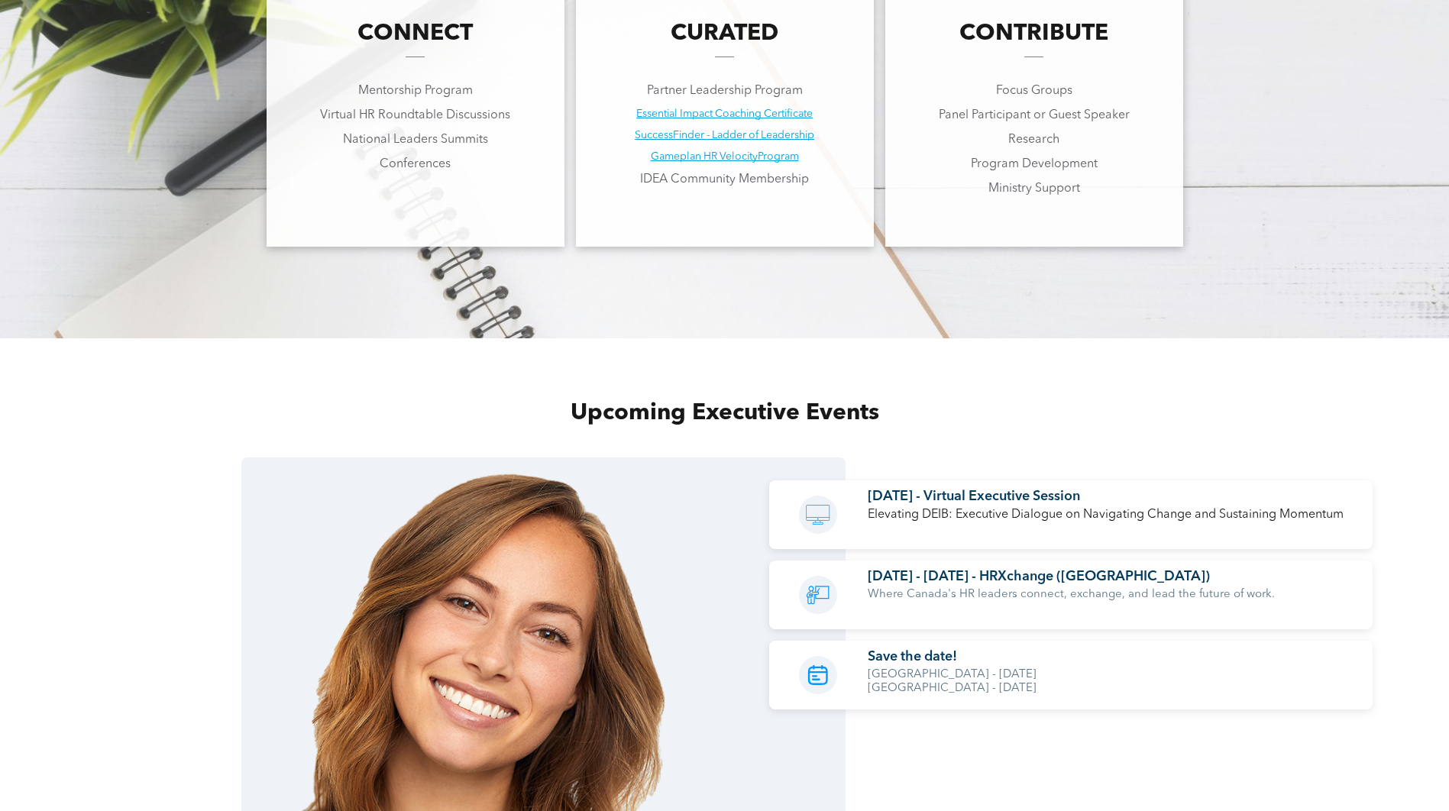
scroll to position [1298, 0]
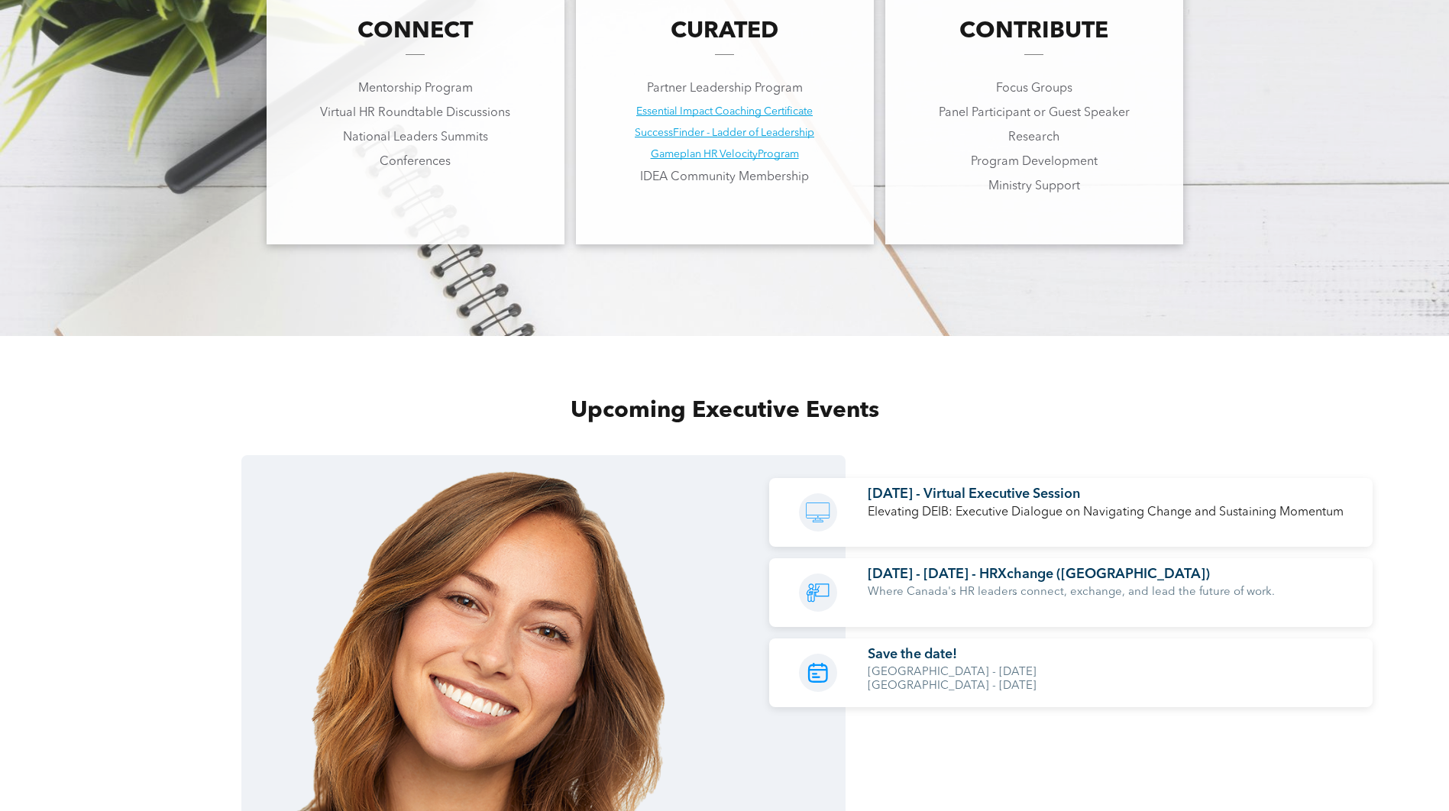
click at [819, 672] on icon "A black and white calendar icon on a white background." at bounding box center [817, 673] width 29 height 38
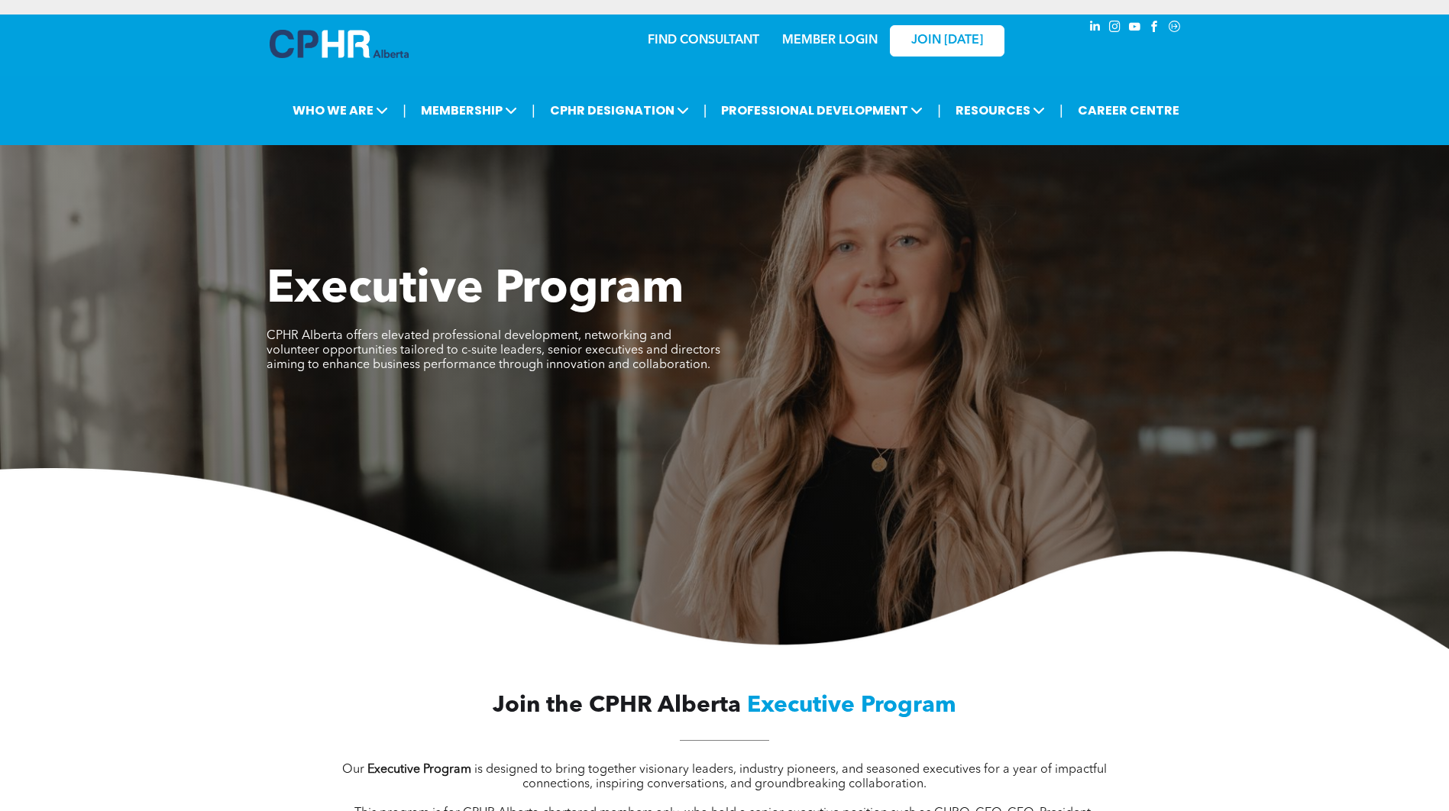
scroll to position [0, 0]
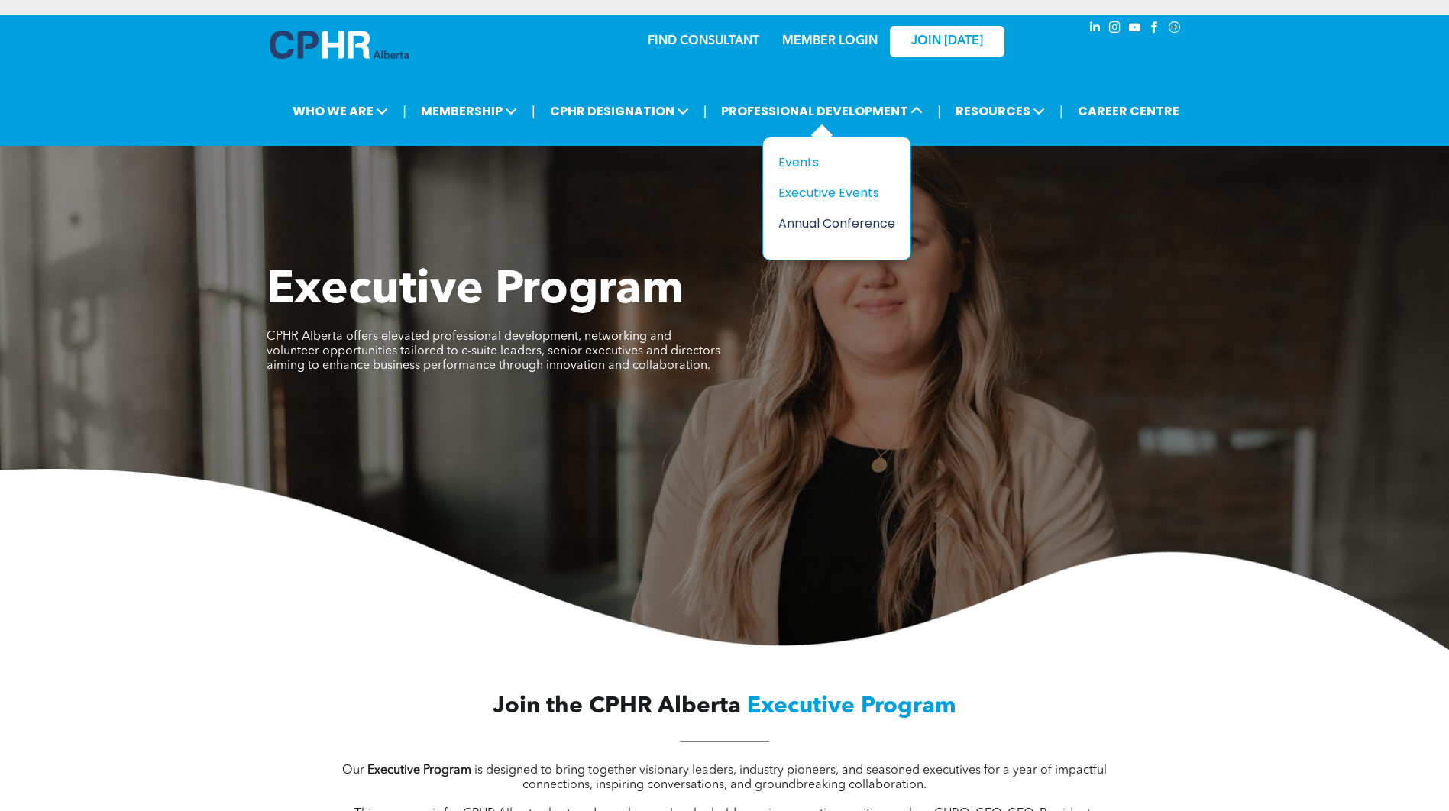
click at [816, 217] on div "Annual Conference" at bounding box center [830, 223] width 105 height 19
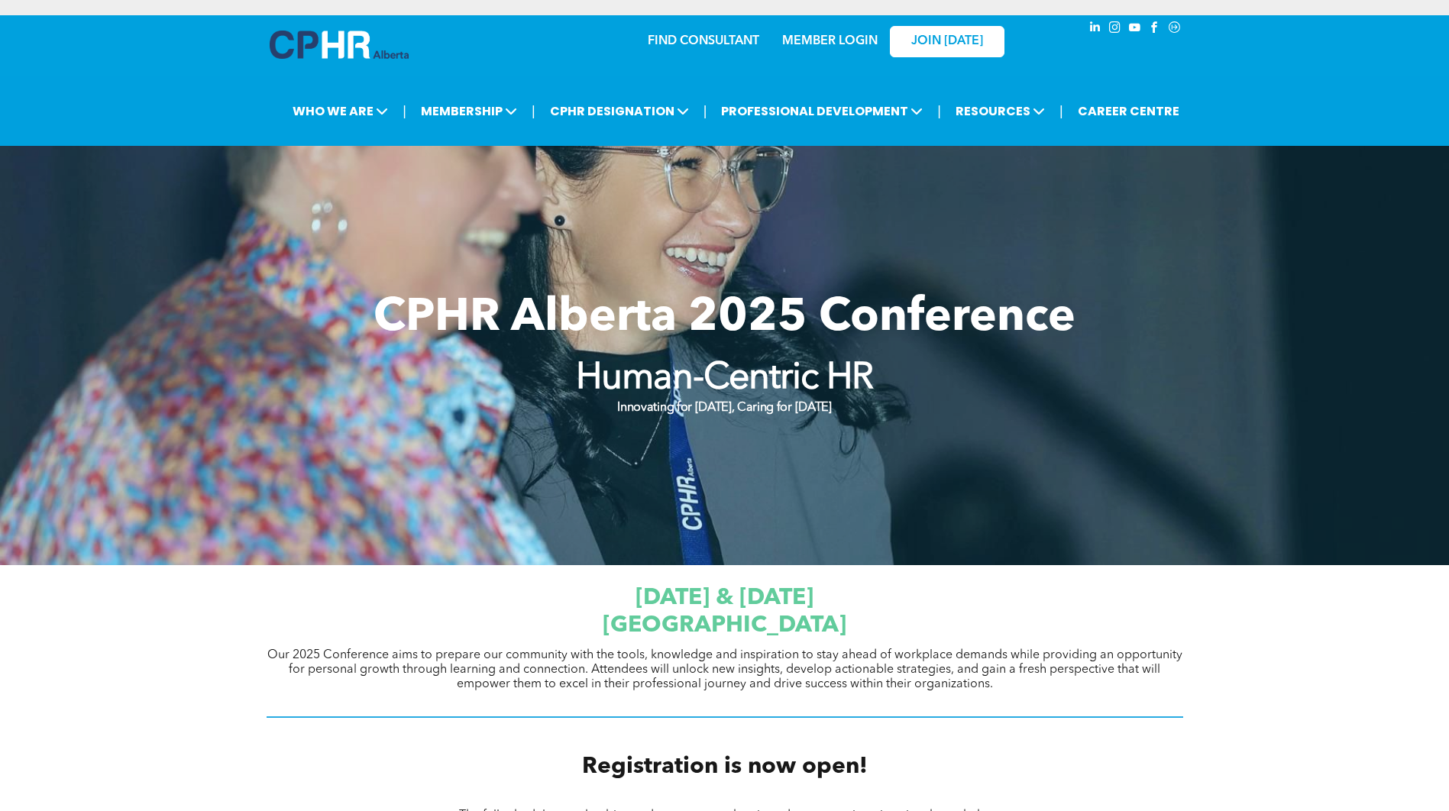
click at [687, 40] on link "FIND CONSULTANT" at bounding box center [704, 41] width 112 height 12
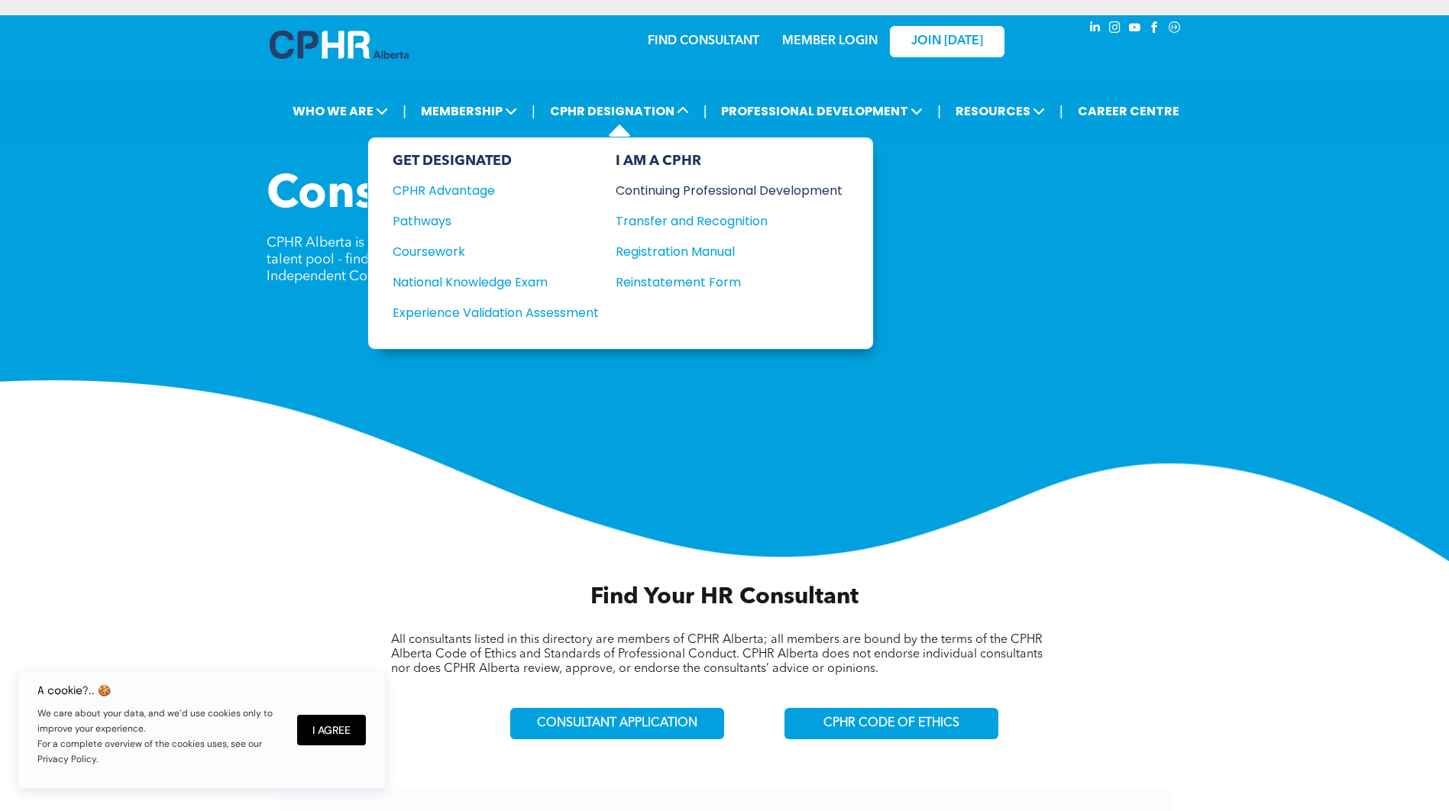
click at [703, 183] on div "Continuing Professional Development" at bounding box center [718, 190] width 204 height 19
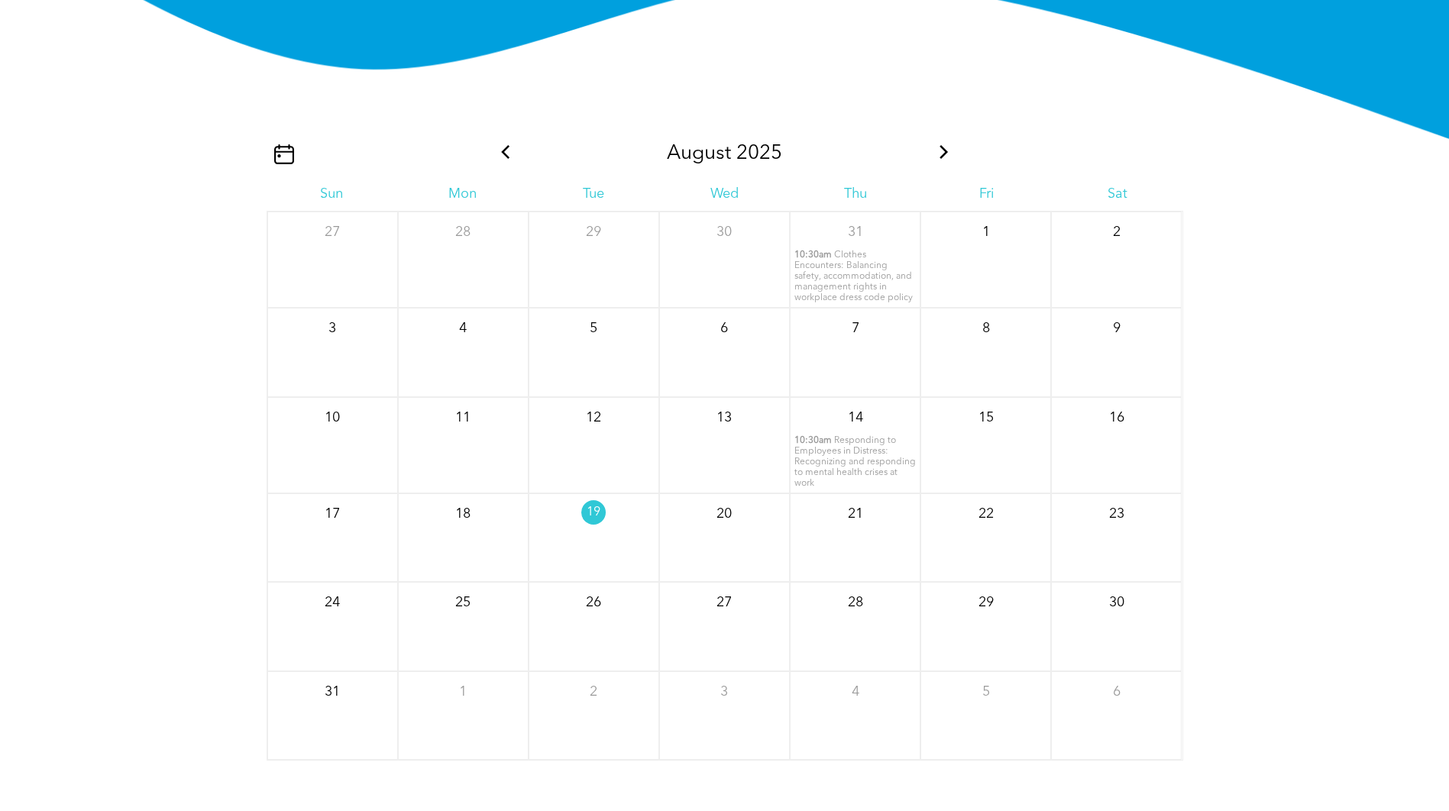
scroll to position [1909, 0]
